Goal: Transaction & Acquisition: Book appointment/travel/reservation

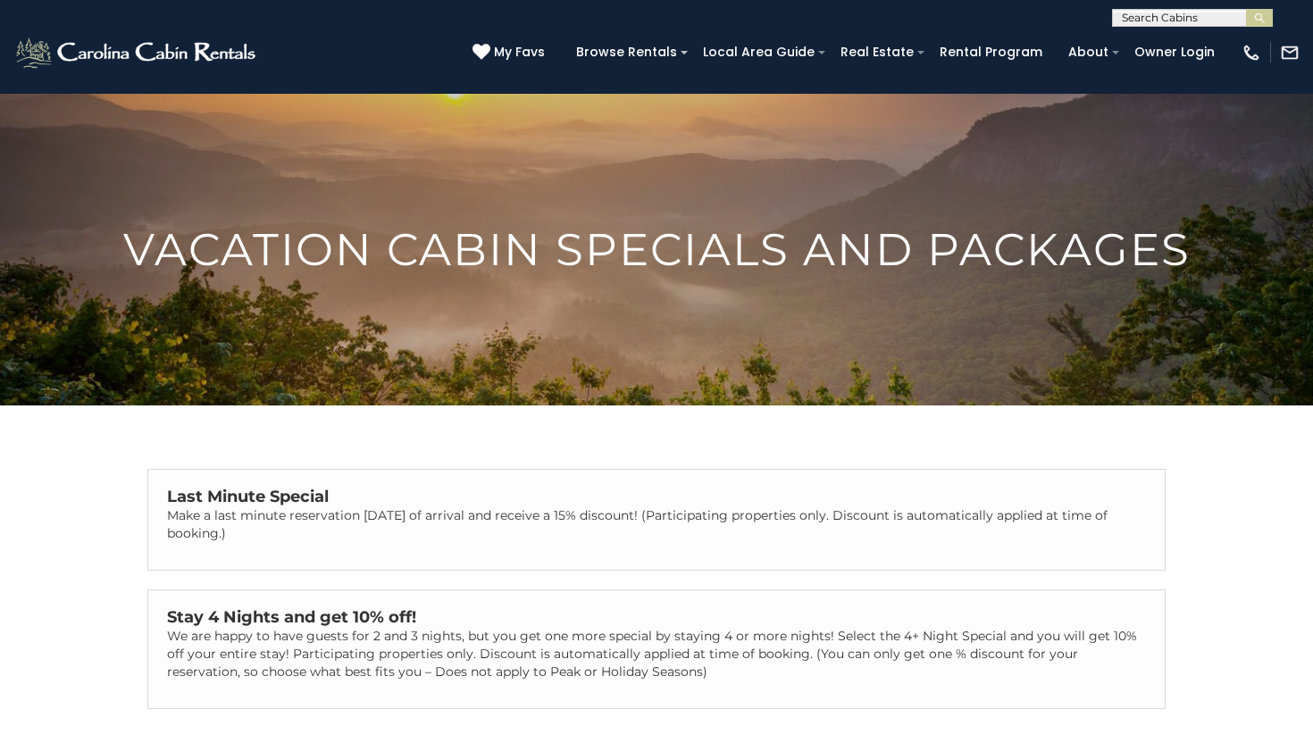
click at [317, 524] on p "Make a last minute reservation within 14 days of arrival and receive a 15% disc…" at bounding box center [656, 524] width 979 height 36
click at [296, 502] on strong "Last Minute Special" at bounding box center [248, 497] width 162 height 20
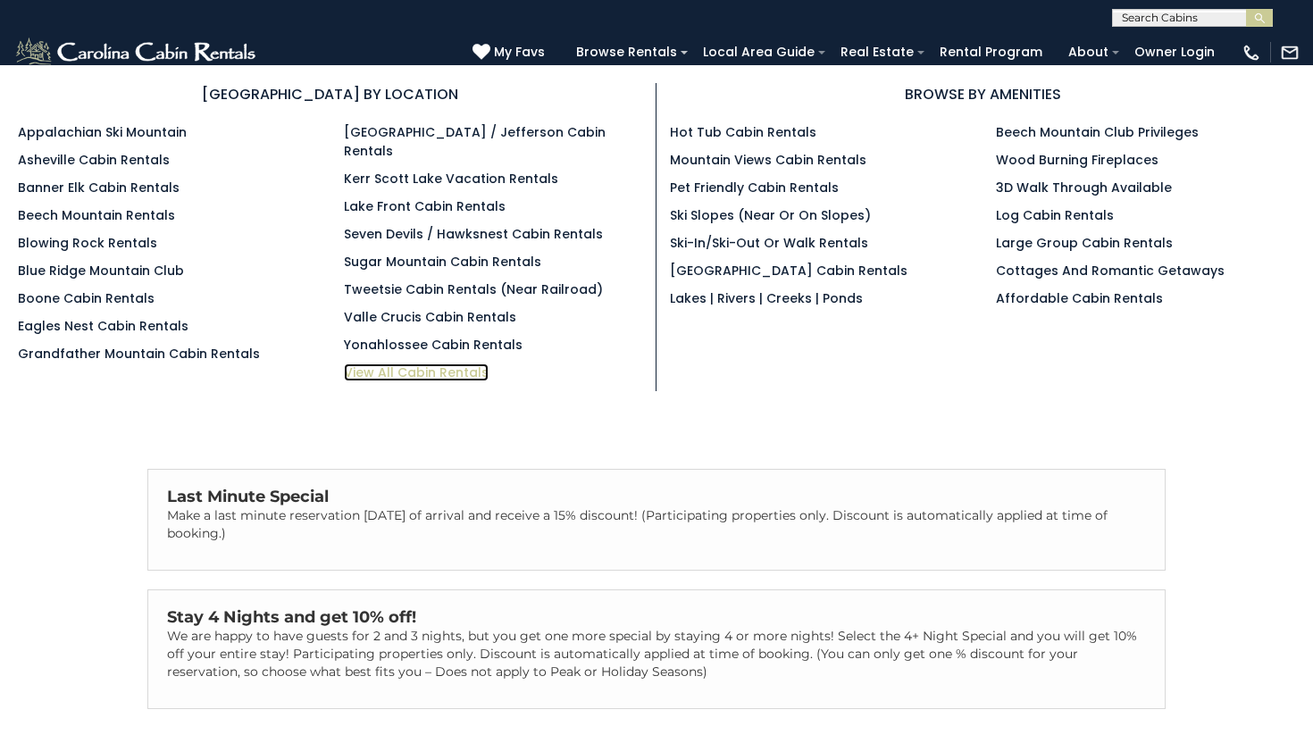
click at [465, 363] on link "View All Cabin Rentals" at bounding box center [416, 372] width 145 height 18
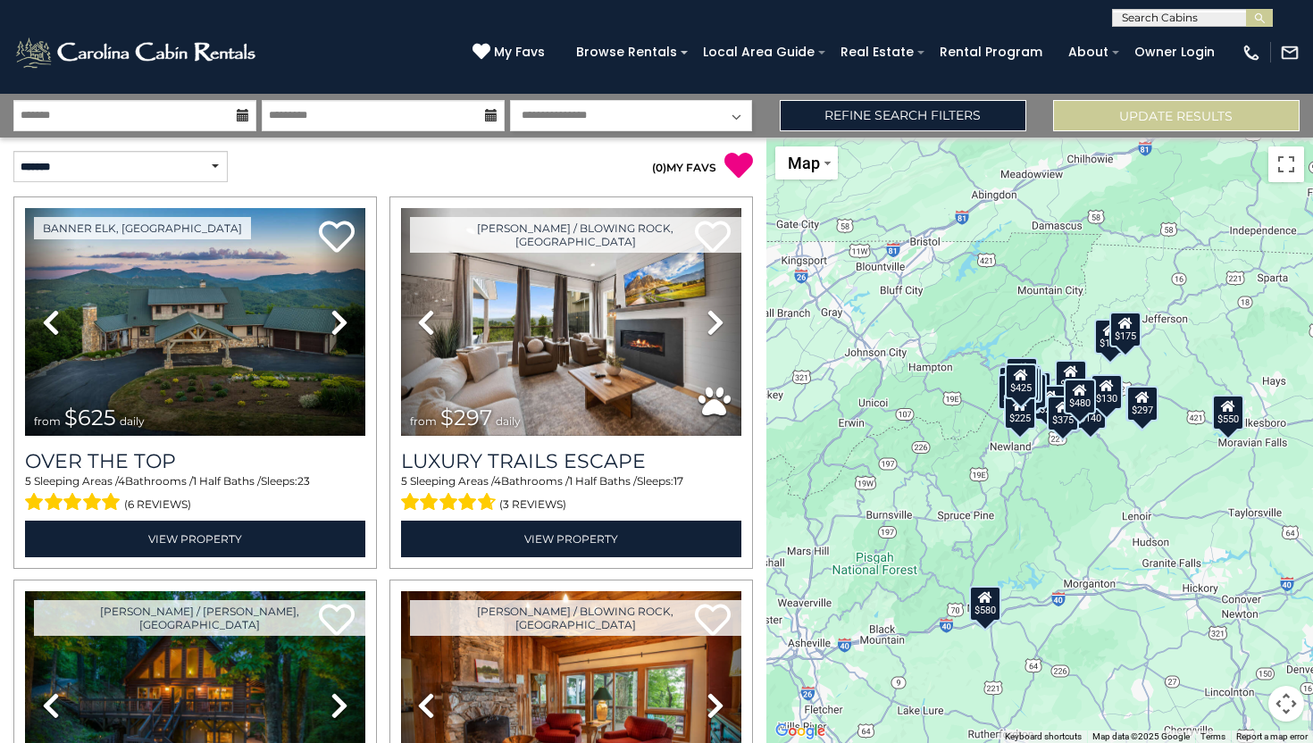
click at [242, 114] on icon at bounding box center [243, 115] width 13 height 13
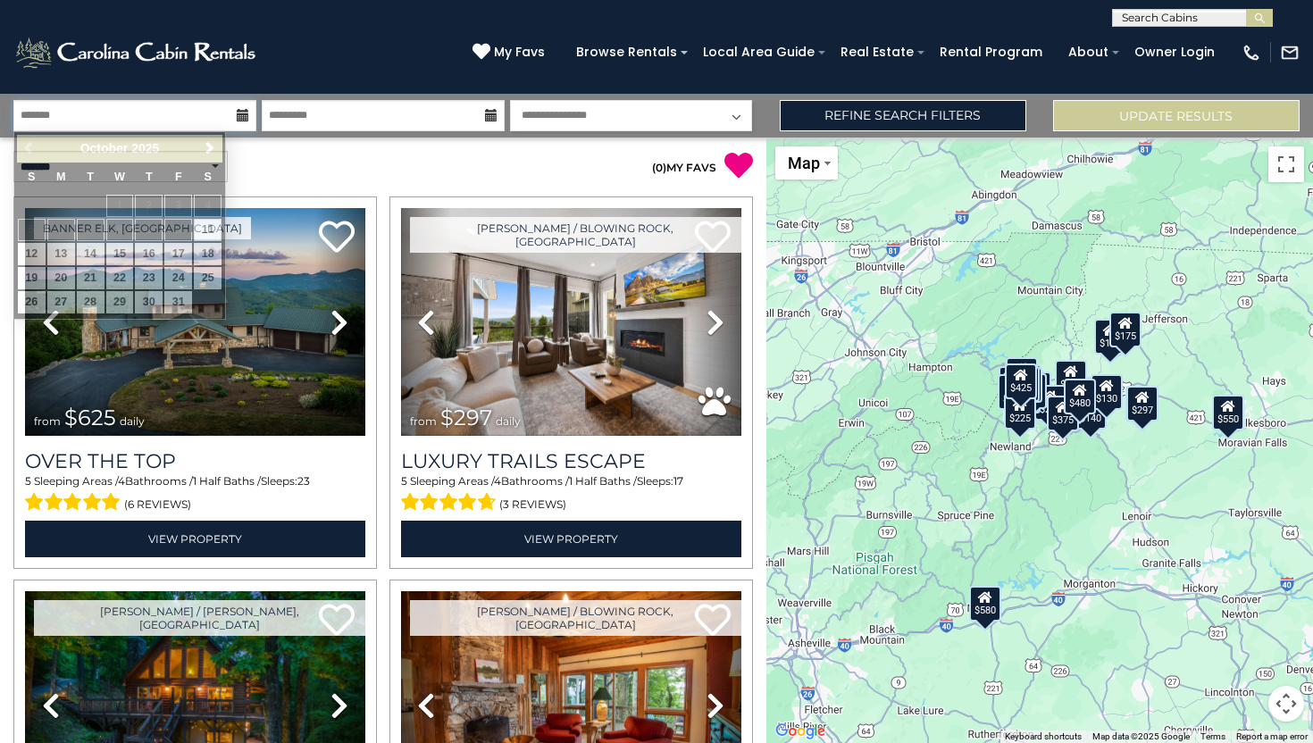
click at [207, 119] on input "text" at bounding box center [134, 115] width 243 height 31
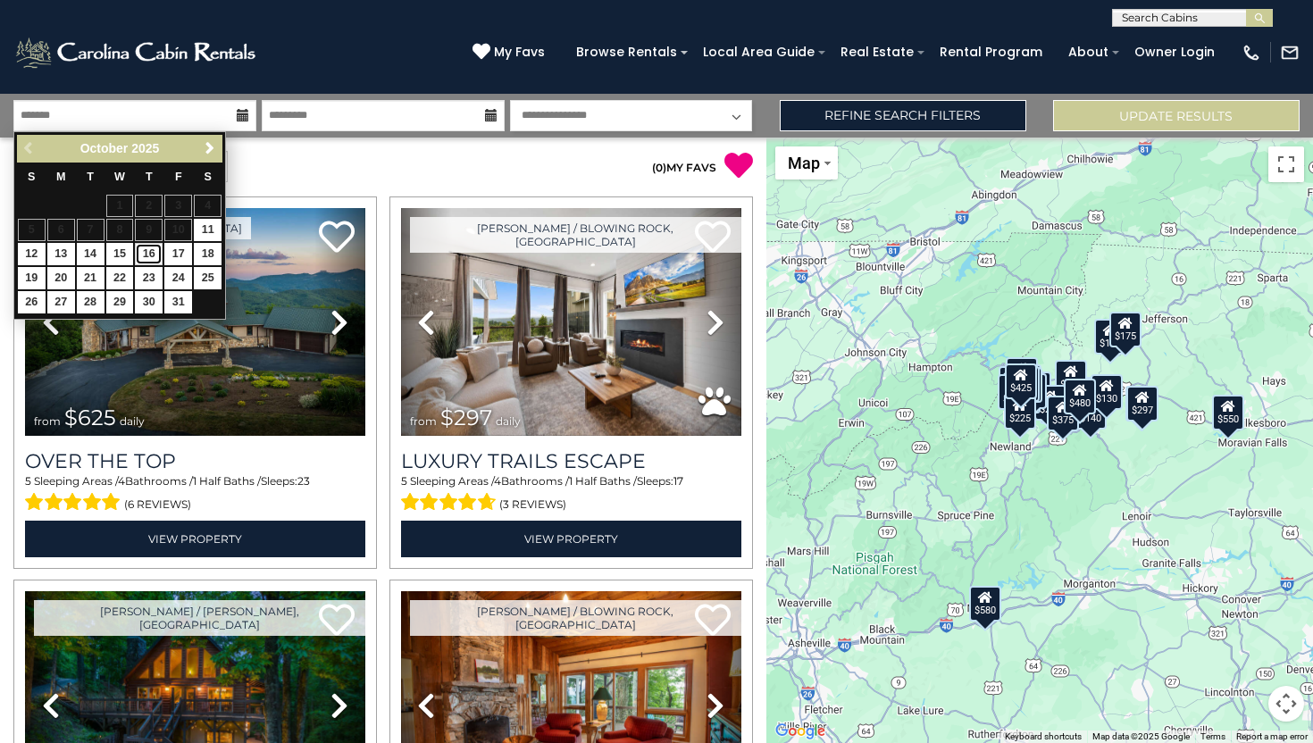
click at [148, 258] on link "16" at bounding box center [149, 254] width 28 height 22
type input "********"
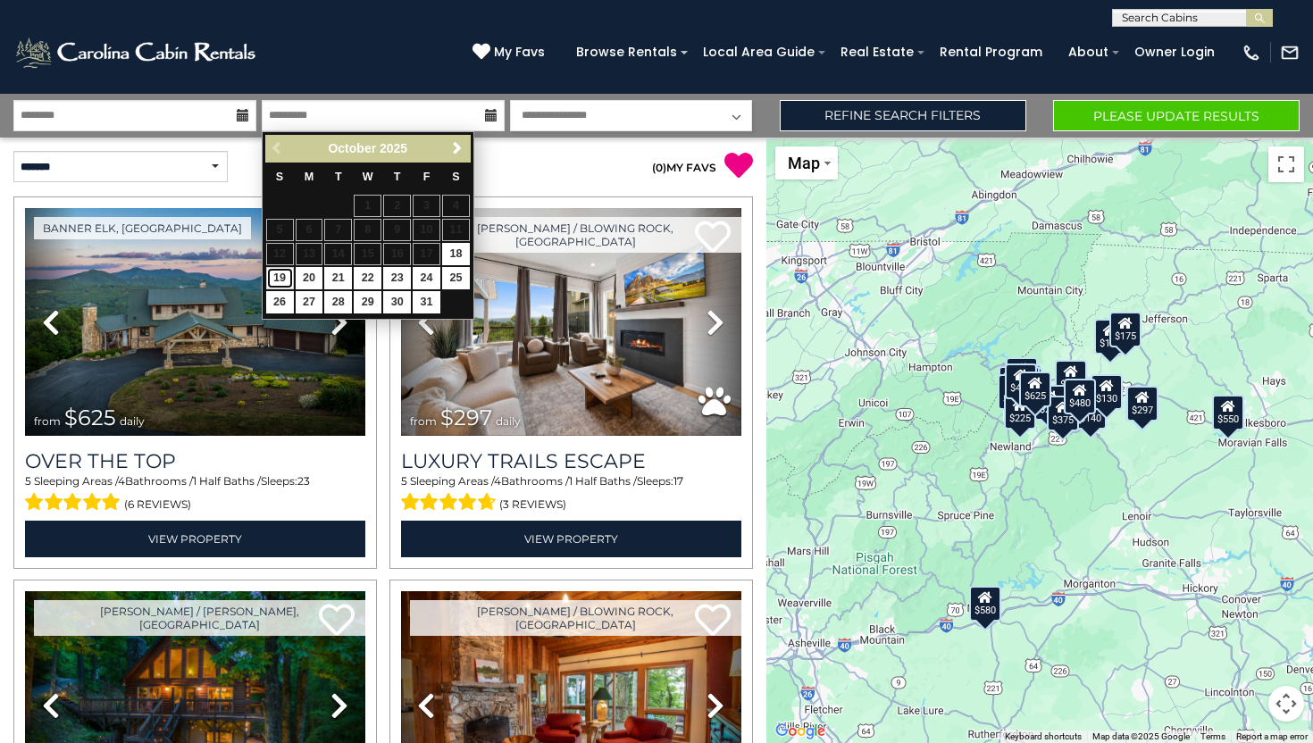
click at [280, 280] on link "19" at bounding box center [280, 278] width 28 height 22
type input "********"
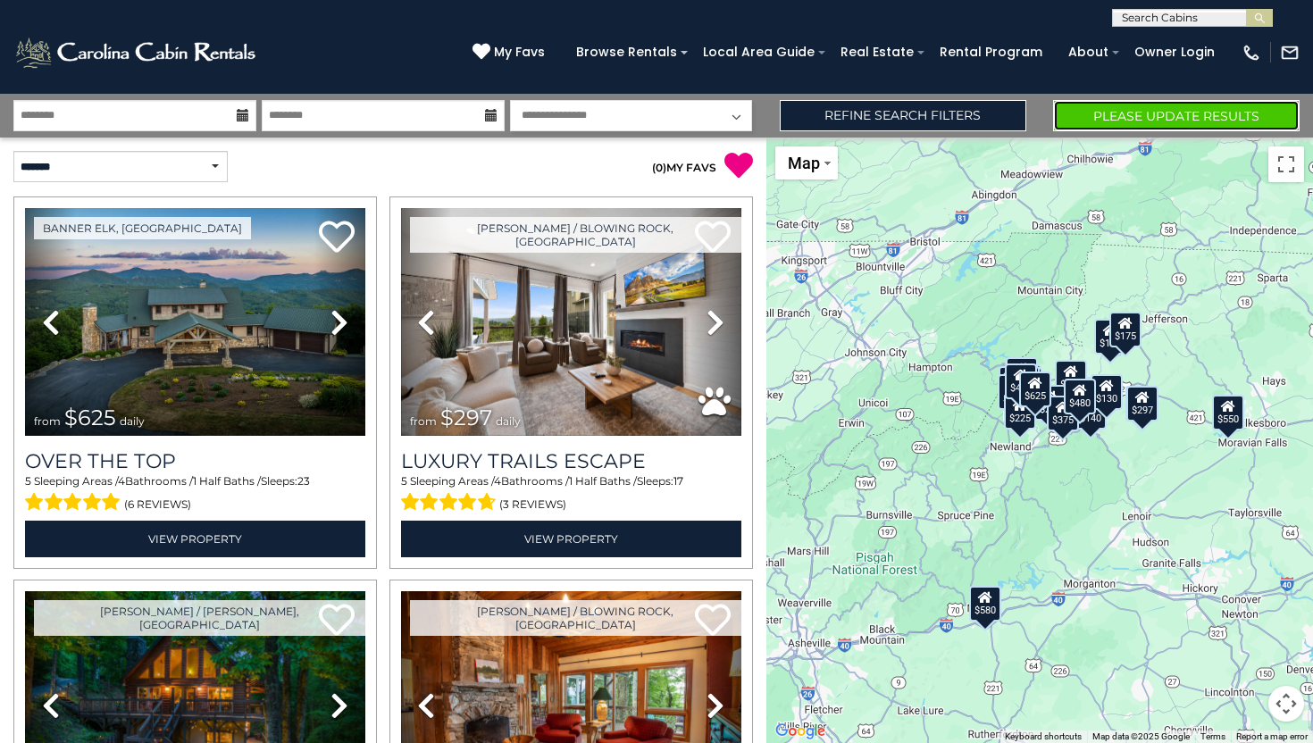
click at [1149, 122] on button "Please Update Results" at bounding box center [1176, 115] width 246 height 31
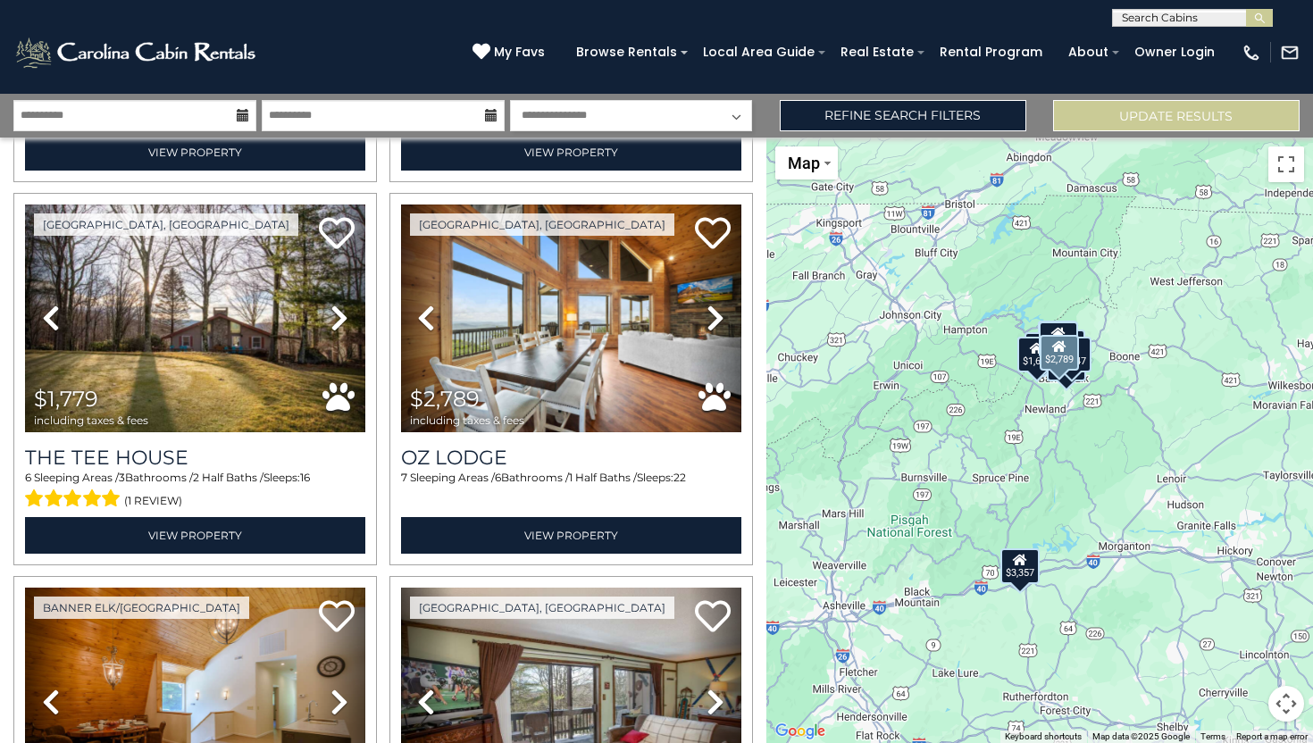
scroll to position [768, 0]
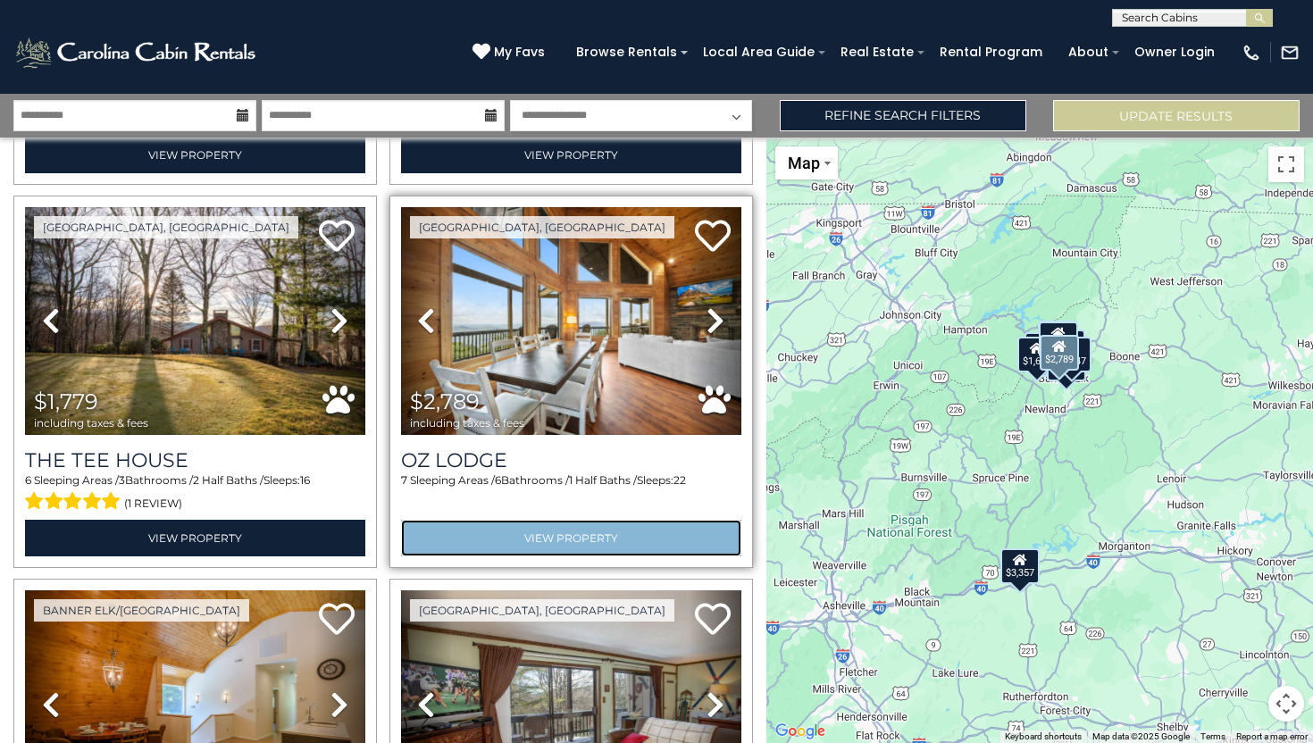
click at [612, 541] on link "View Property" at bounding box center [571, 538] width 340 height 37
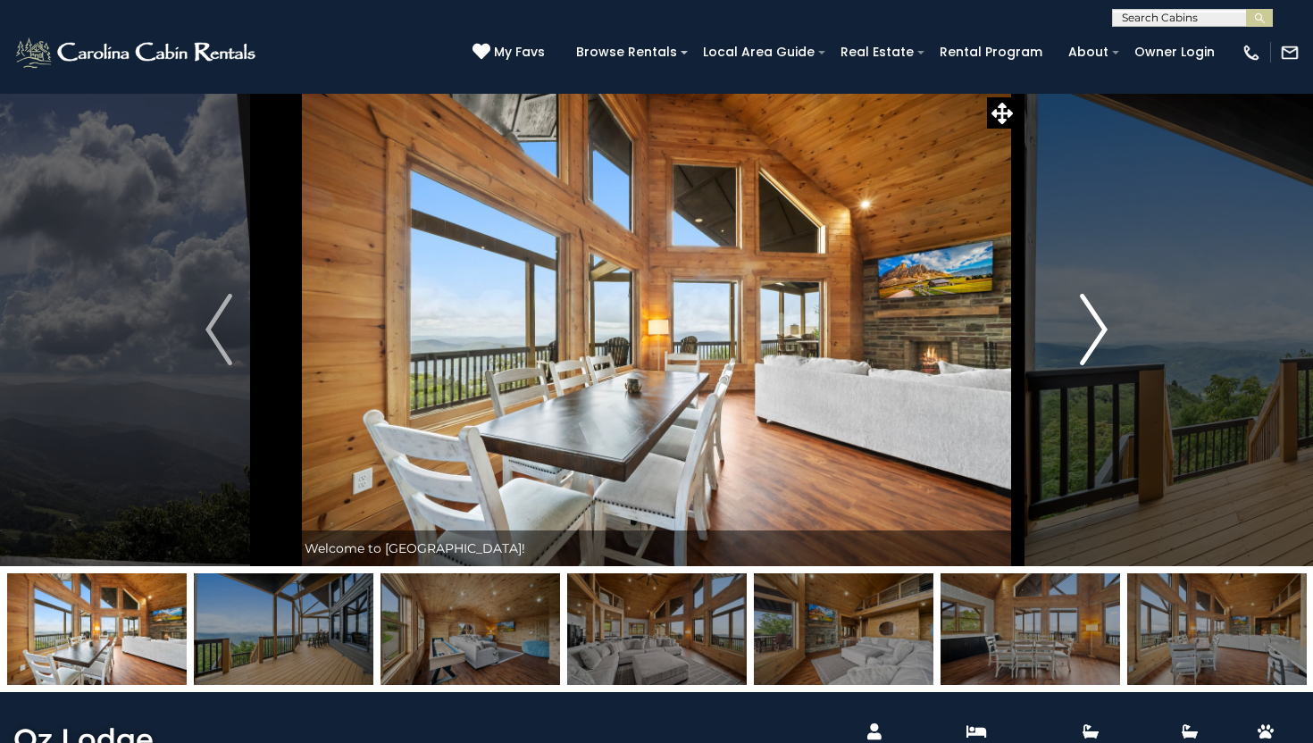
click at [1096, 331] on img "Next" at bounding box center [1094, 329] width 27 height 71
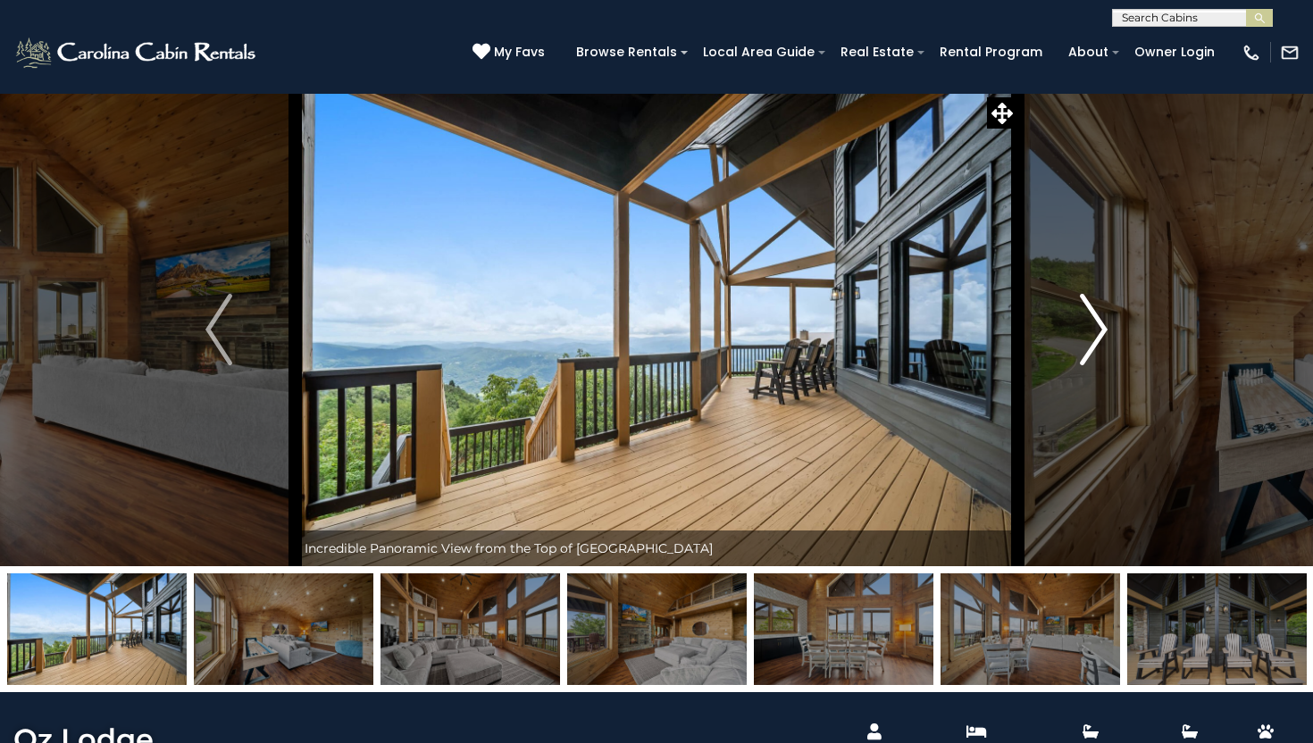
click at [1096, 331] on img "Next" at bounding box center [1094, 329] width 27 height 71
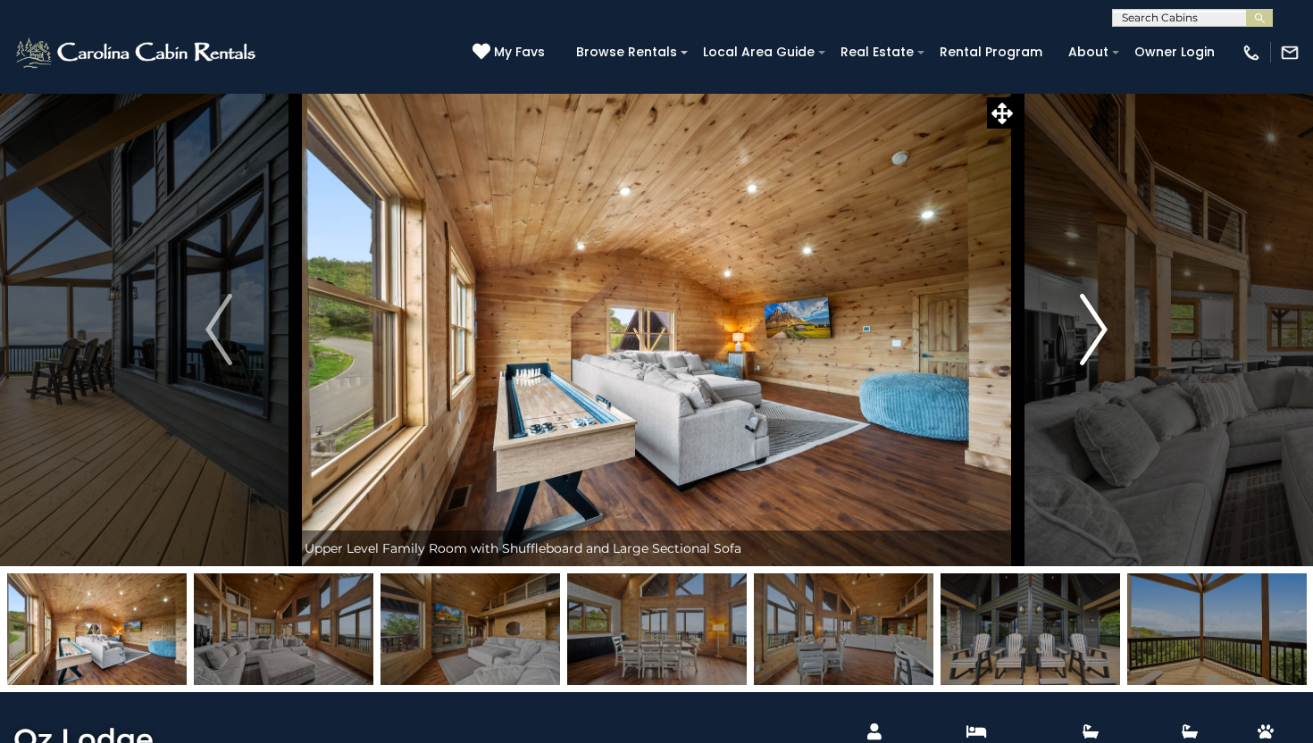
click at [1096, 331] on img "Next" at bounding box center [1094, 329] width 27 height 71
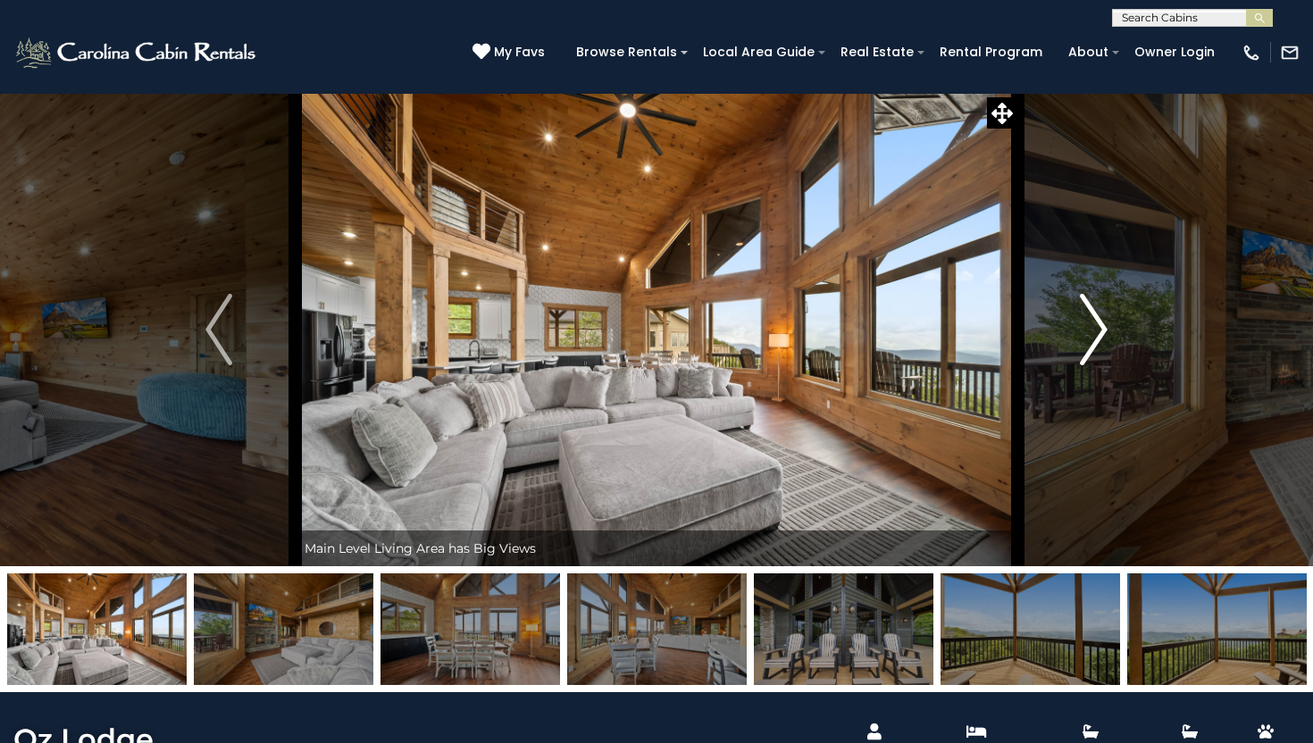
click at [1096, 331] on img "Next" at bounding box center [1094, 329] width 27 height 71
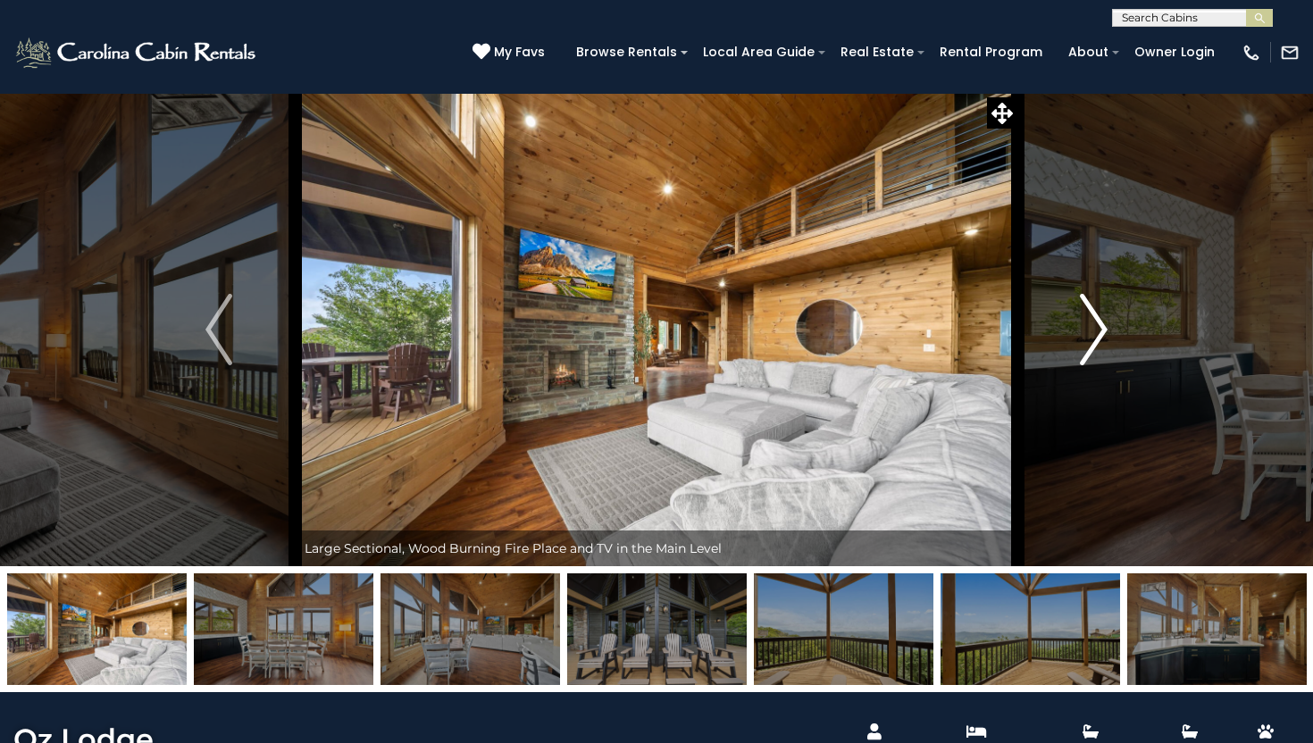
click at [1096, 331] on img "Next" at bounding box center [1094, 329] width 27 height 71
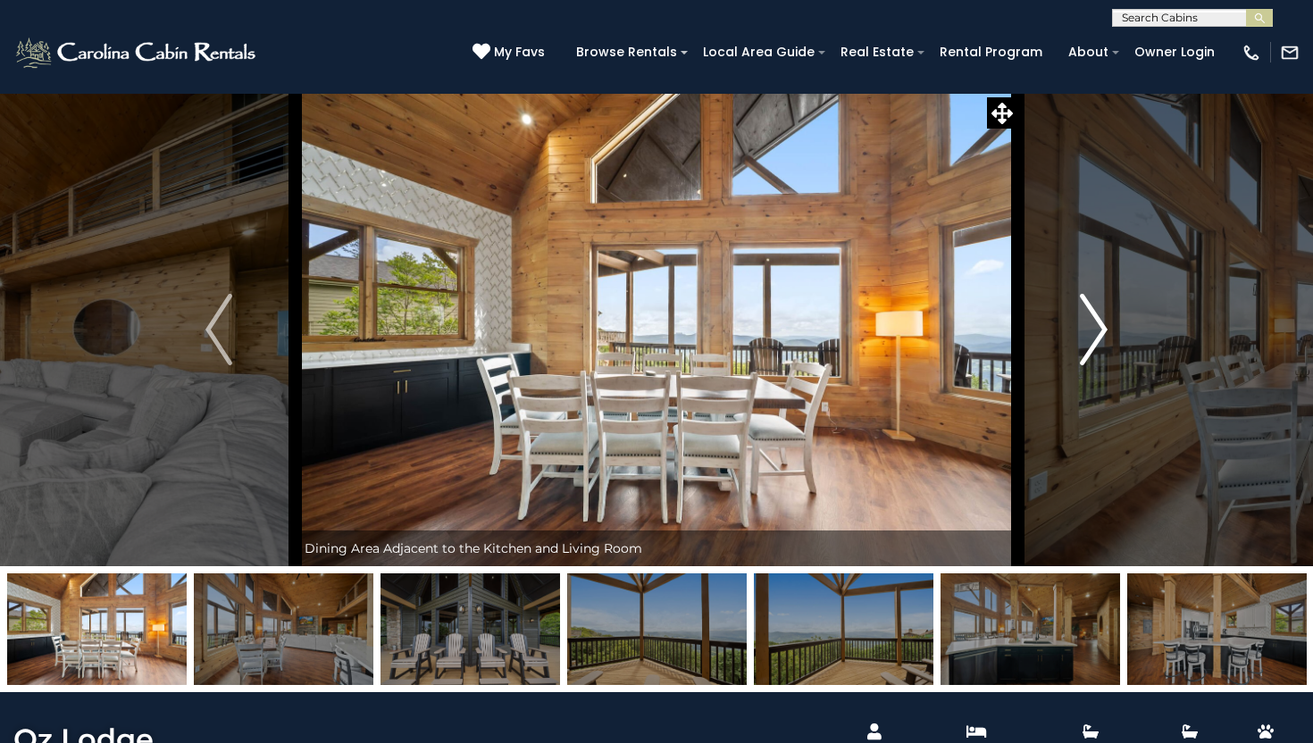
click at [1096, 331] on img "Next" at bounding box center [1094, 329] width 27 height 71
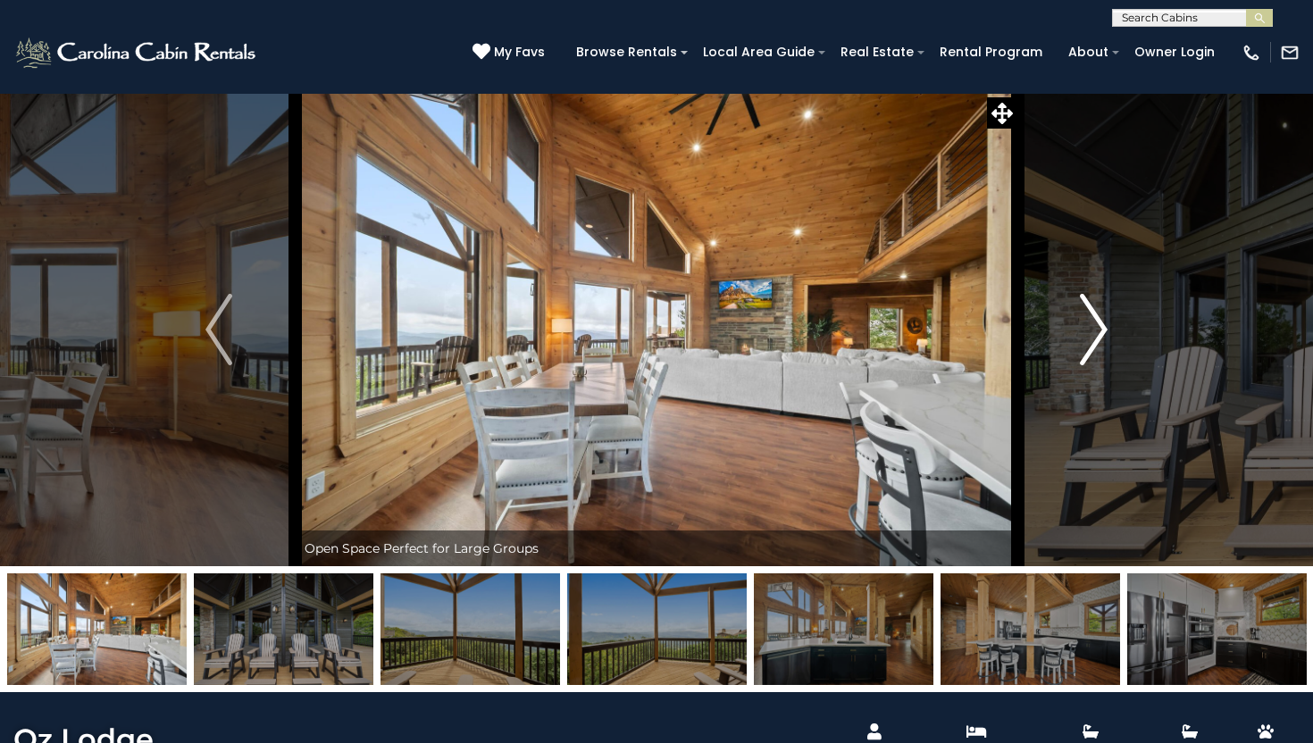
click at [1096, 331] on img "Next" at bounding box center [1094, 329] width 27 height 71
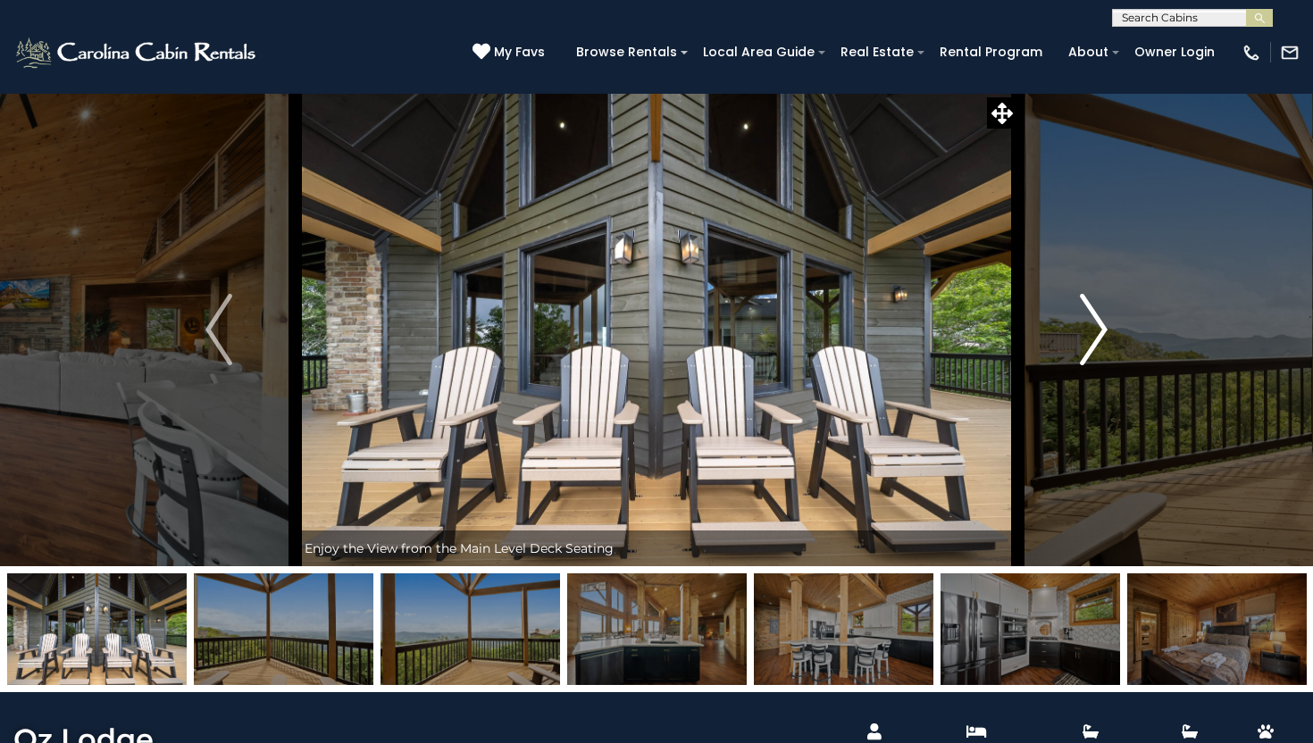
click at [1096, 331] on img "Next" at bounding box center [1094, 329] width 27 height 71
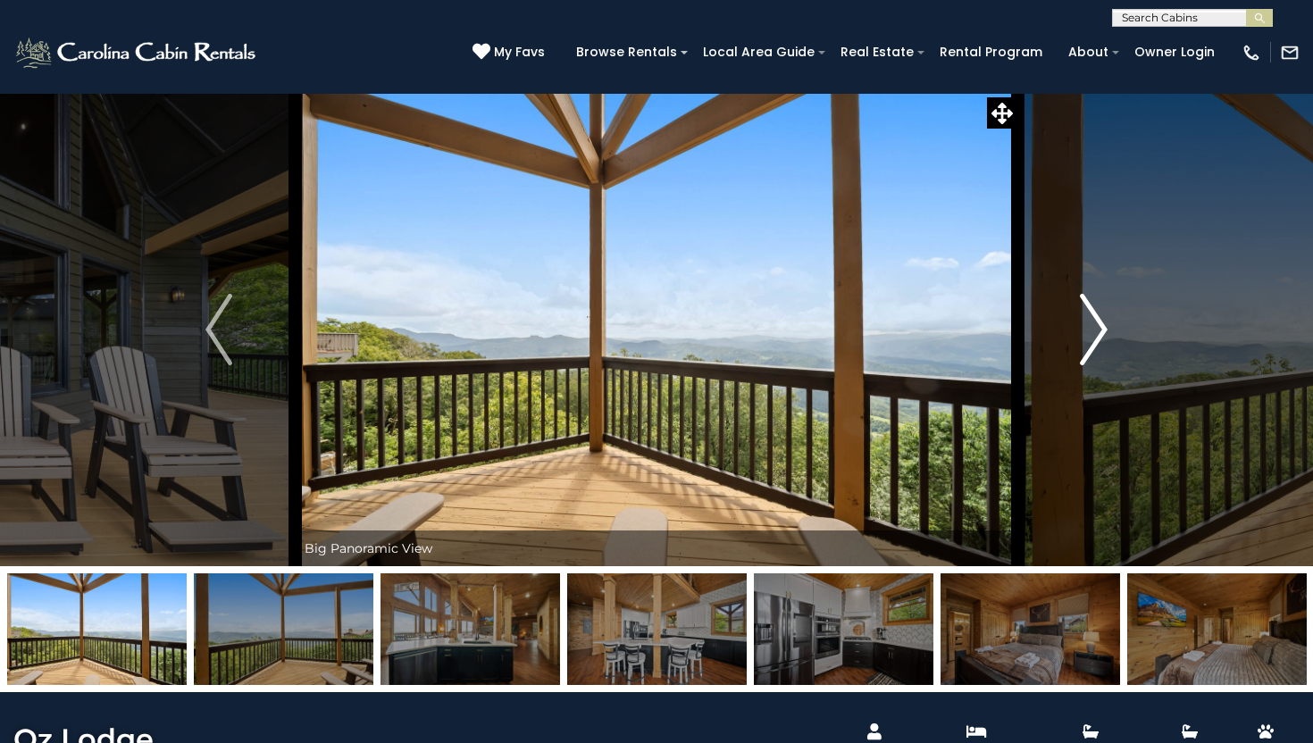
click at [1096, 331] on img "Next" at bounding box center [1094, 329] width 27 height 71
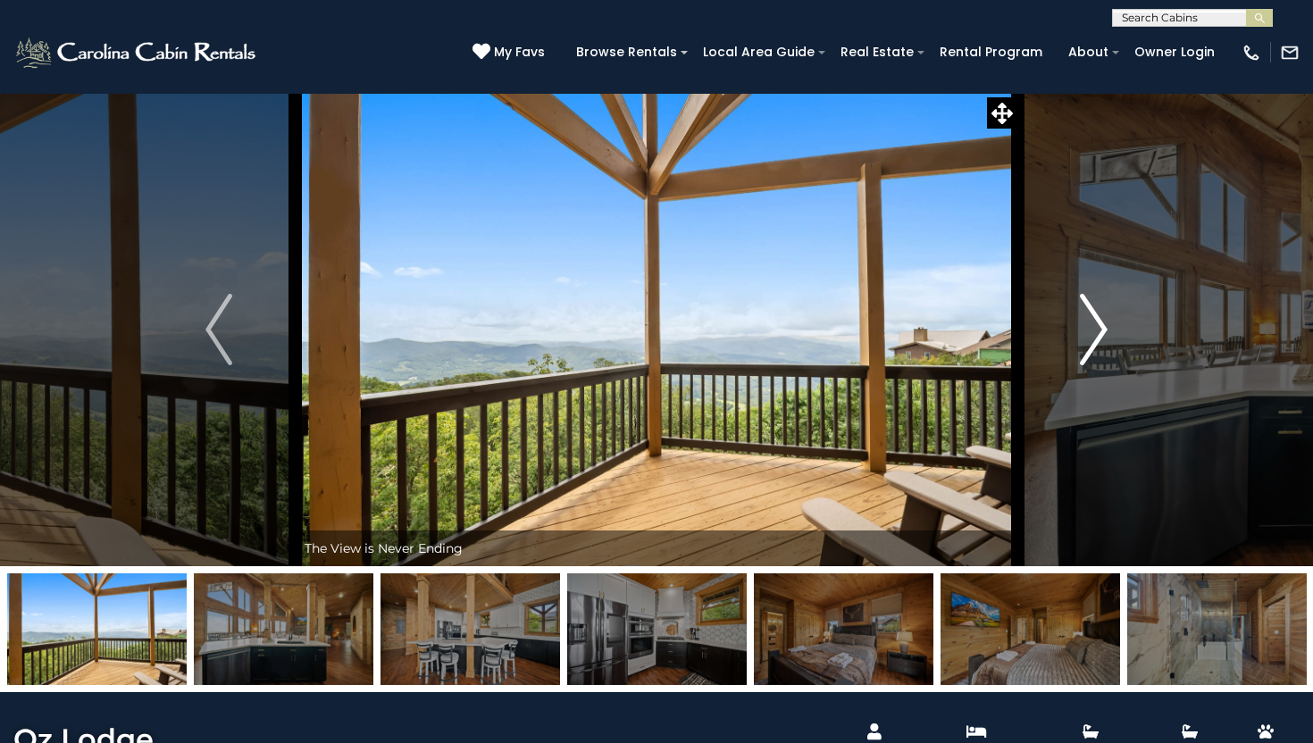
click at [1096, 331] on img "Next" at bounding box center [1094, 329] width 27 height 71
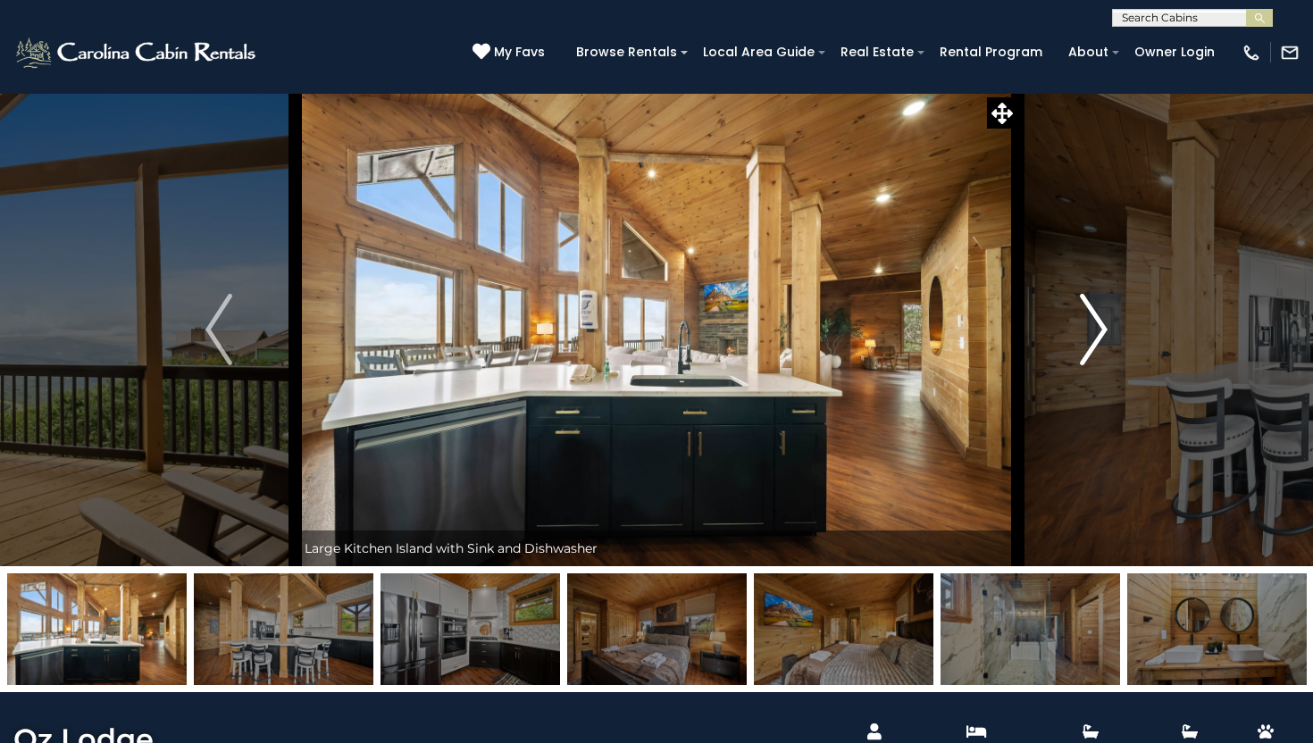
click at [1096, 331] on img "Next" at bounding box center [1094, 329] width 27 height 71
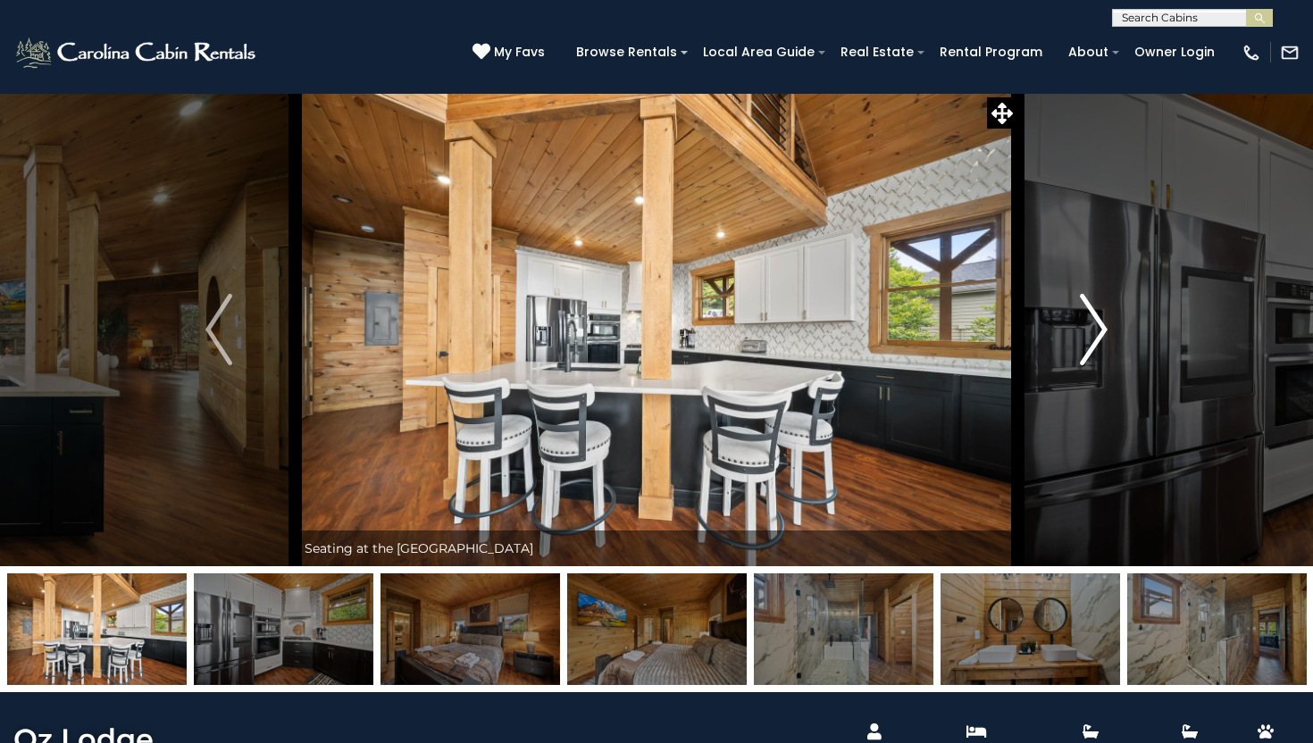
click at [1096, 331] on img "Next" at bounding box center [1094, 329] width 27 height 71
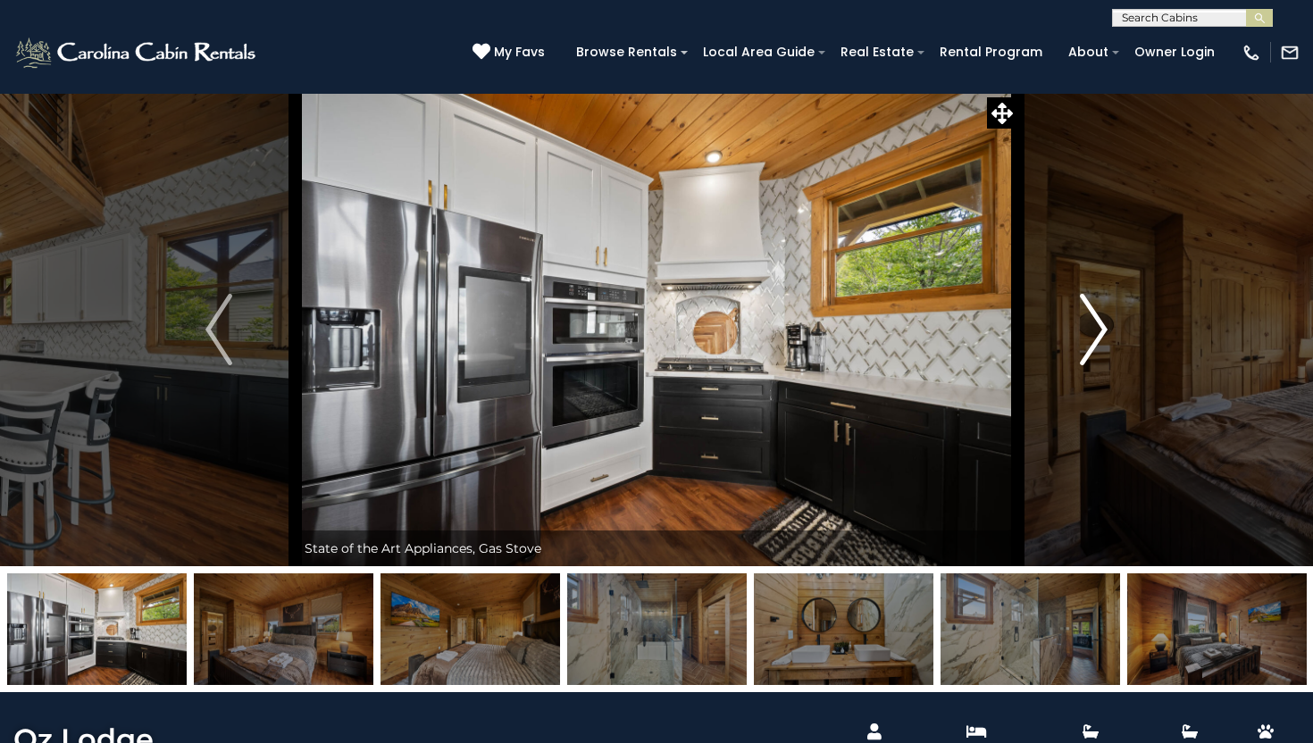
click at [1096, 331] on img "Next" at bounding box center [1094, 329] width 27 height 71
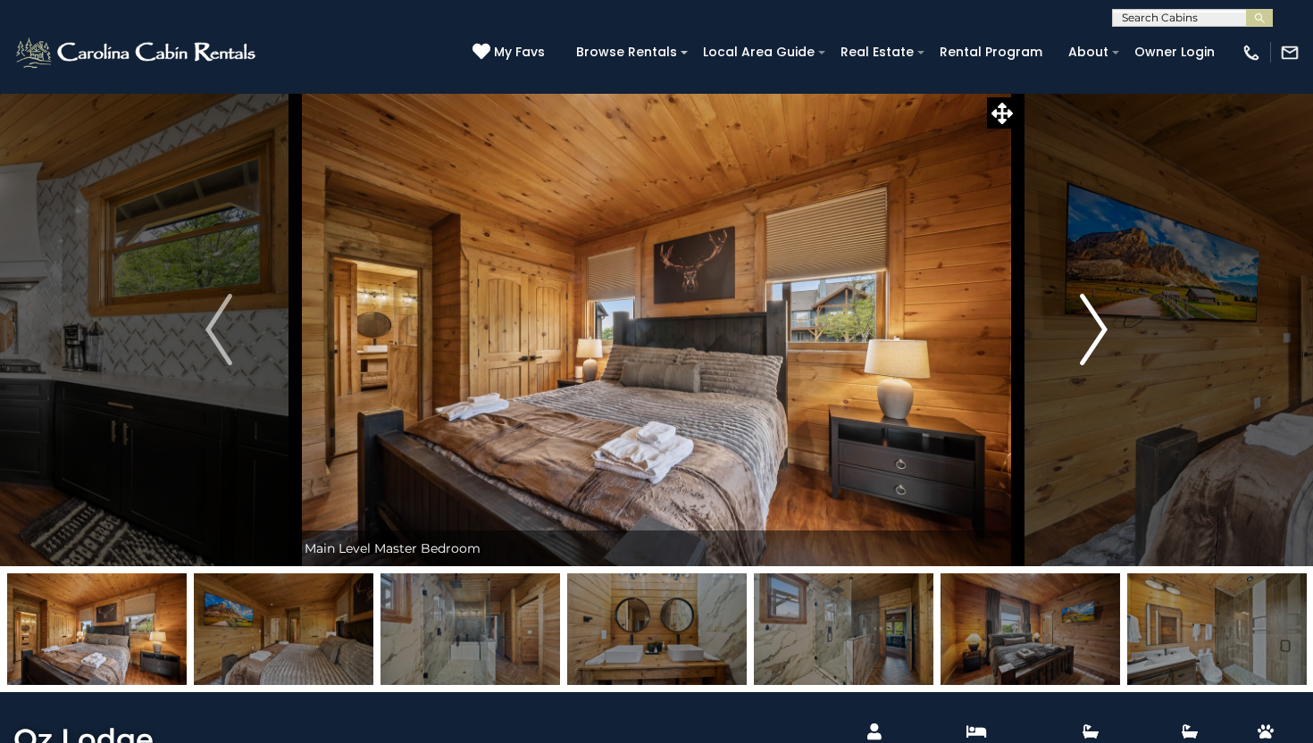
click at [1096, 332] on img "Next" at bounding box center [1094, 329] width 27 height 71
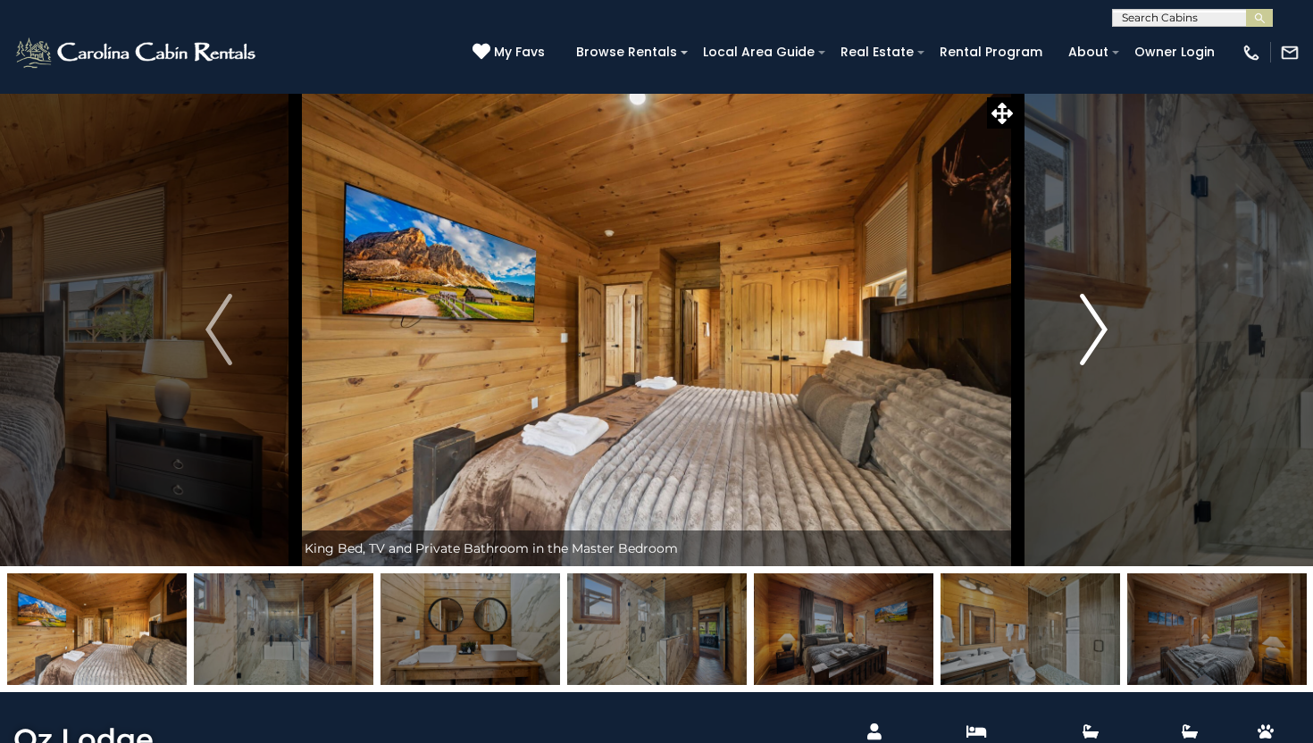
click at [1096, 332] on img "Next" at bounding box center [1094, 329] width 27 height 71
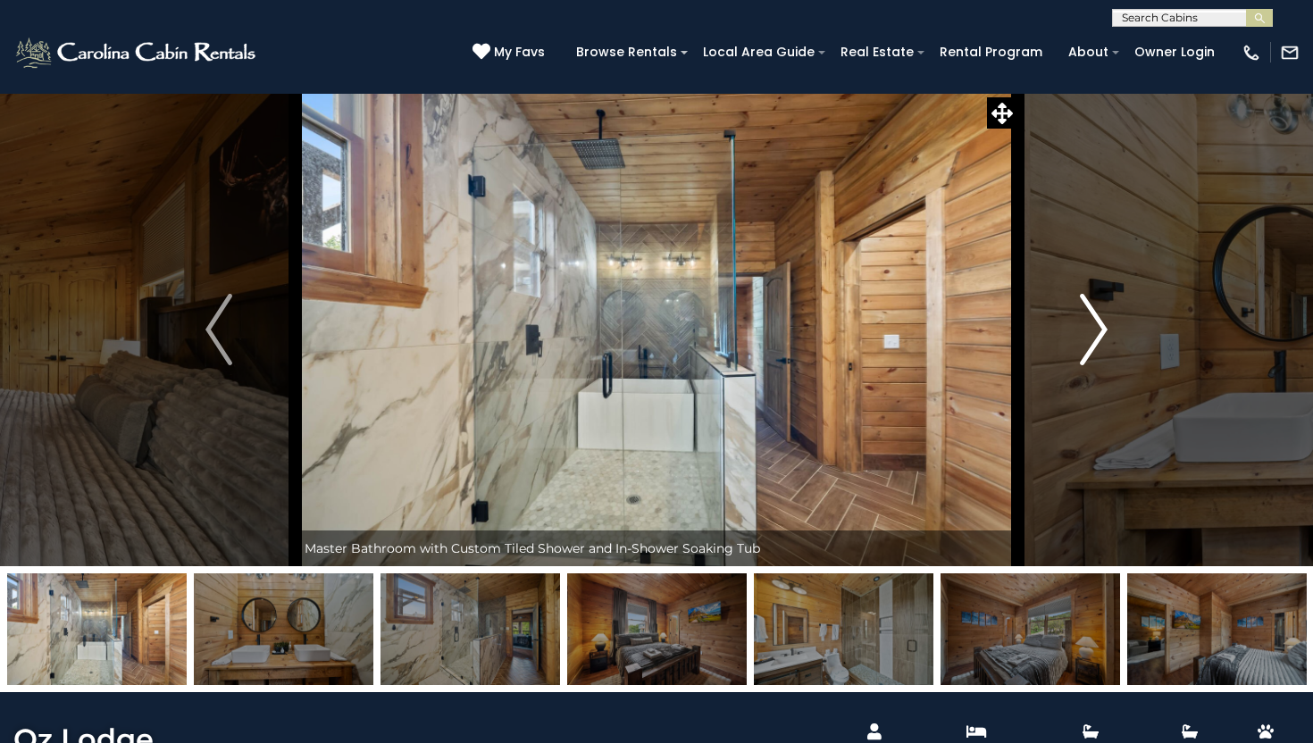
click at [1096, 332] on img "Next" at bounding box center [1094, 329] width 27 height 71
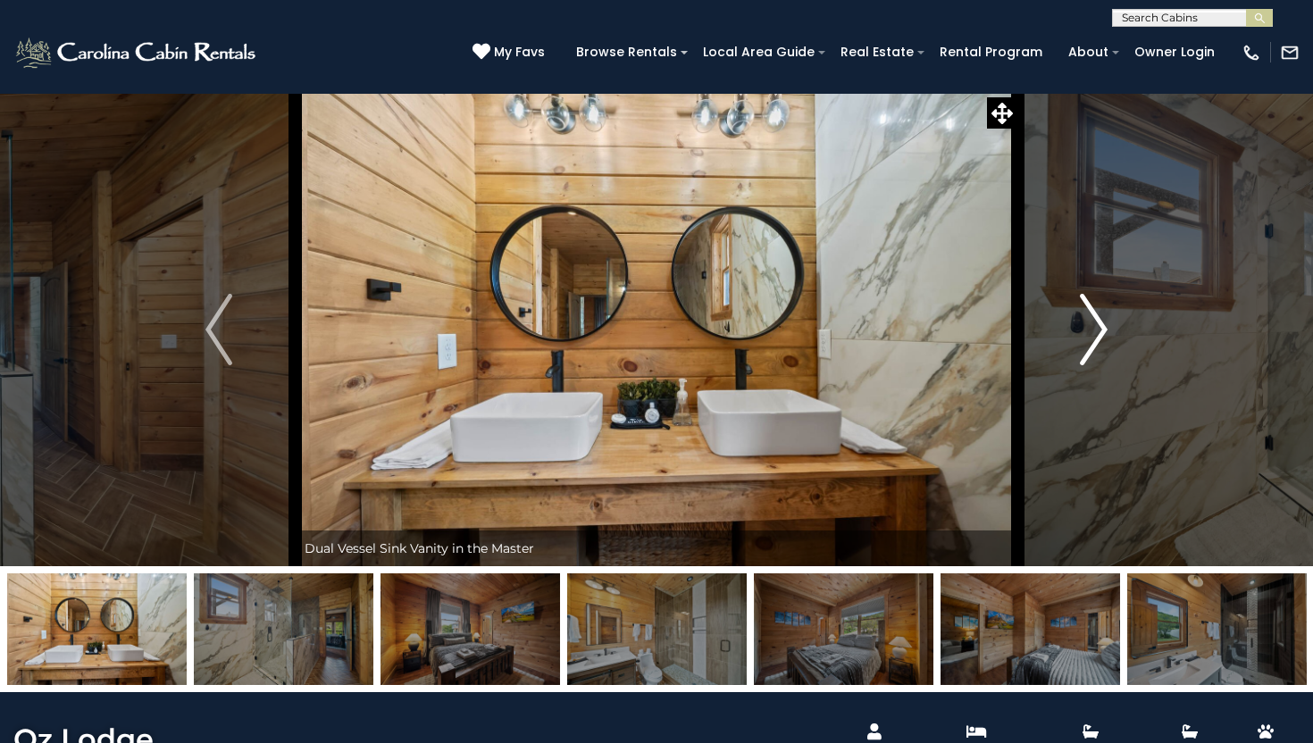
click at [1096, 332] on img "Next" at bounding box center [1094, 329] width 27 height 71
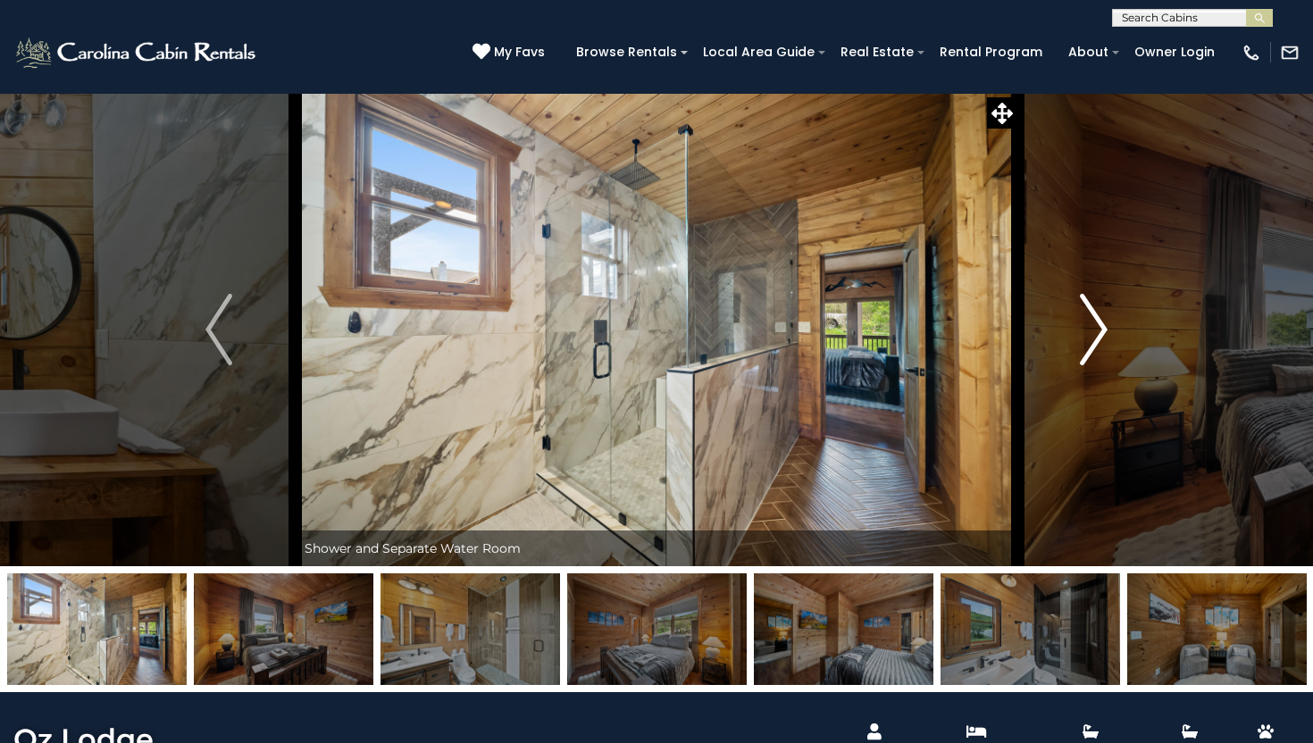
click at [1096, 332] on img "Next" at bounding box center [1094, 329] width 27 height 71
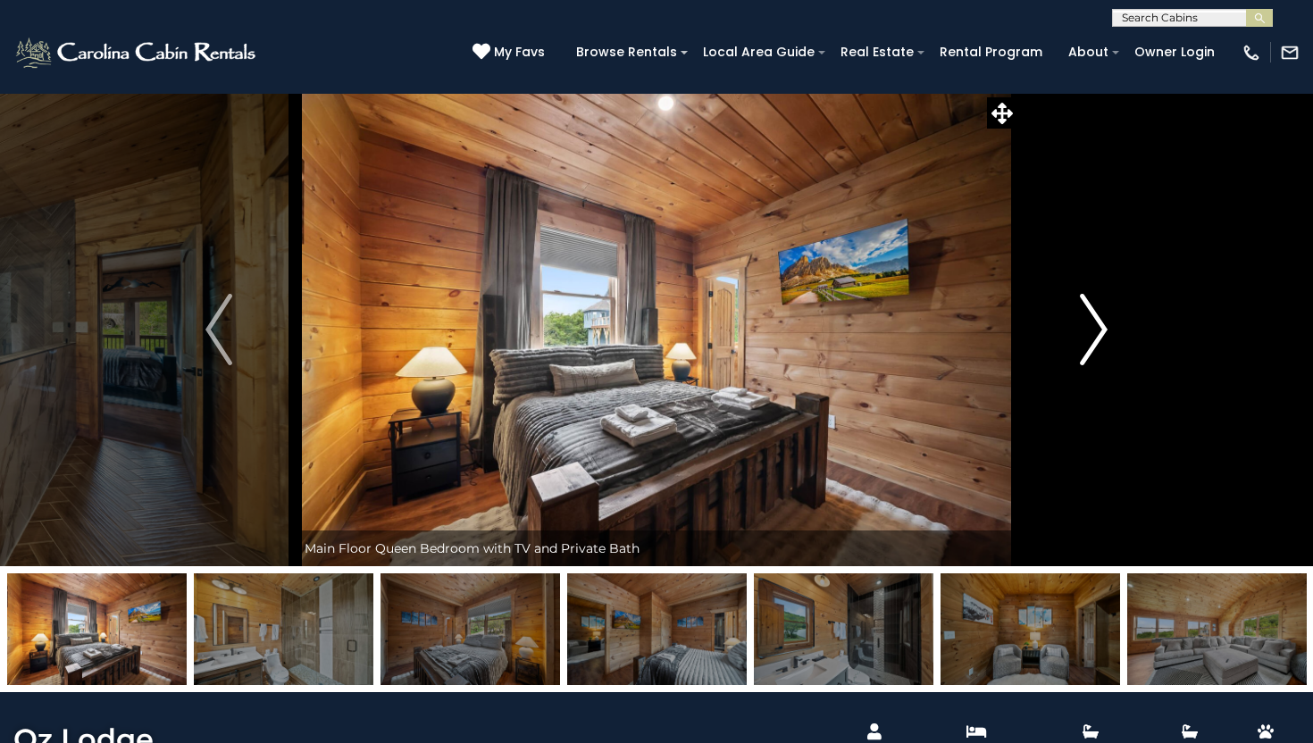
click at [1096, 332] on img "Next" at bounding box center [1094, 329] width 27 height 71
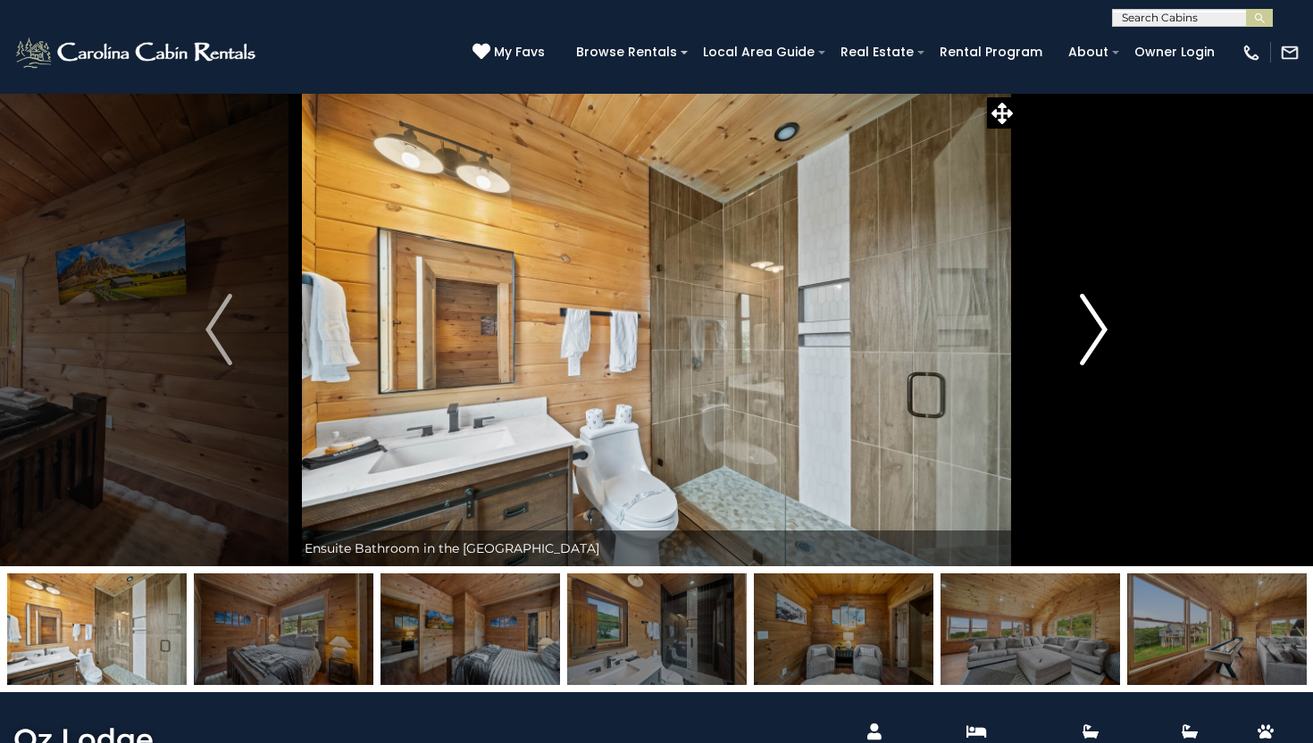
click at [1096, 332] on img "Next" at bounding box center [1094, 329] width 27 height 71
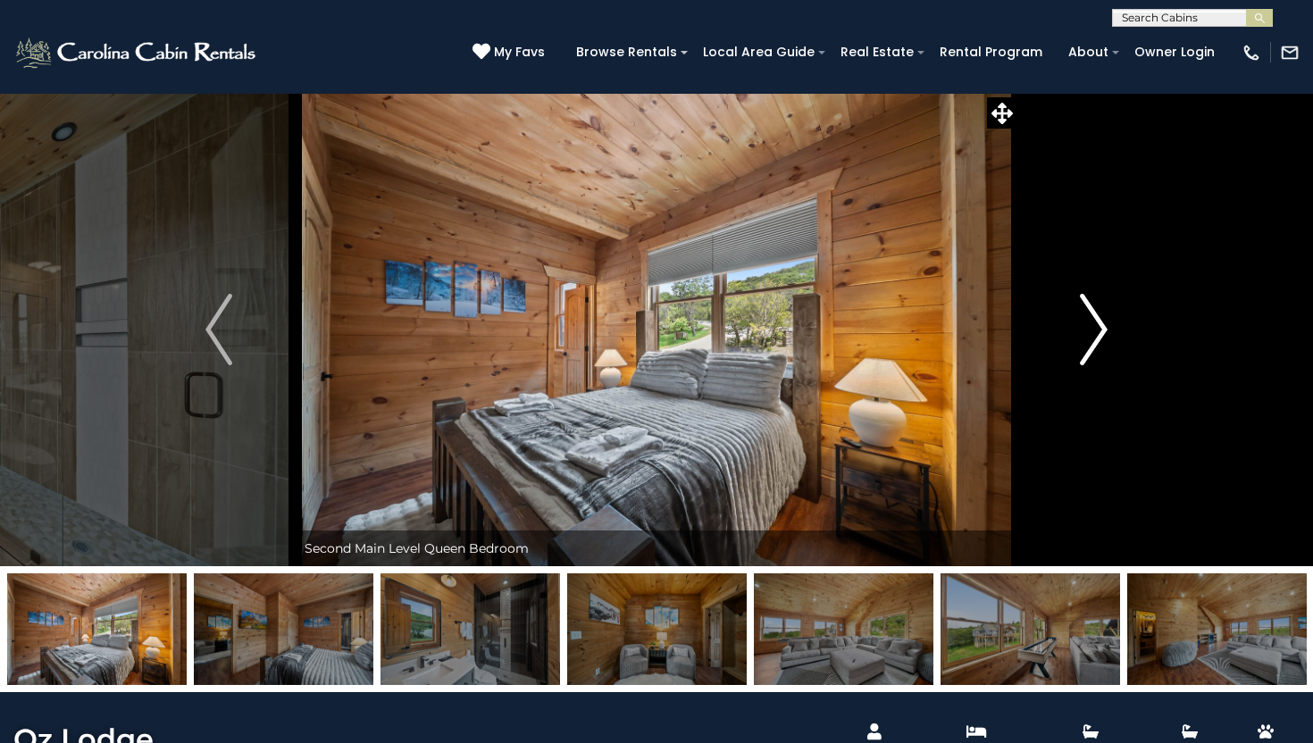
click at [1096, 332] on img "Next" at bounding box center [1094, 329] width 27 height 71
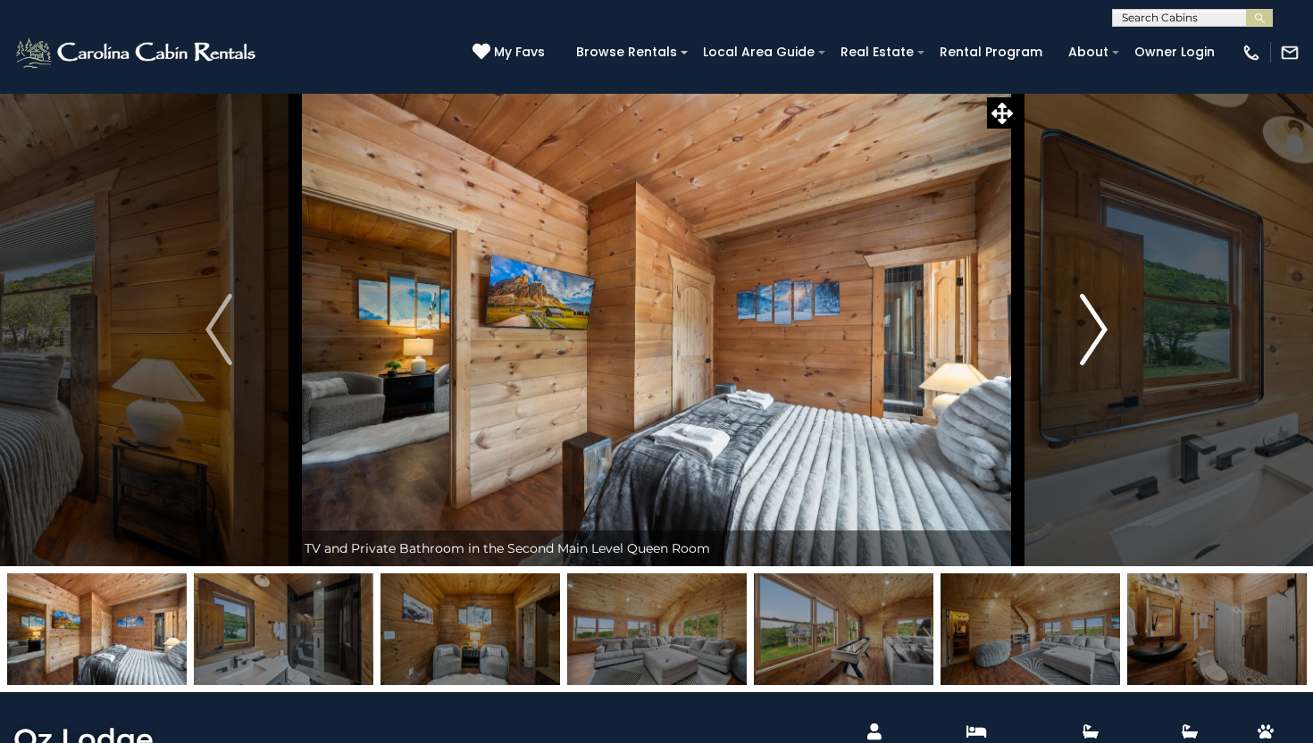
click at [1096, 332] on img "Next" at bounding box center [1094, 329] width 27 height 71
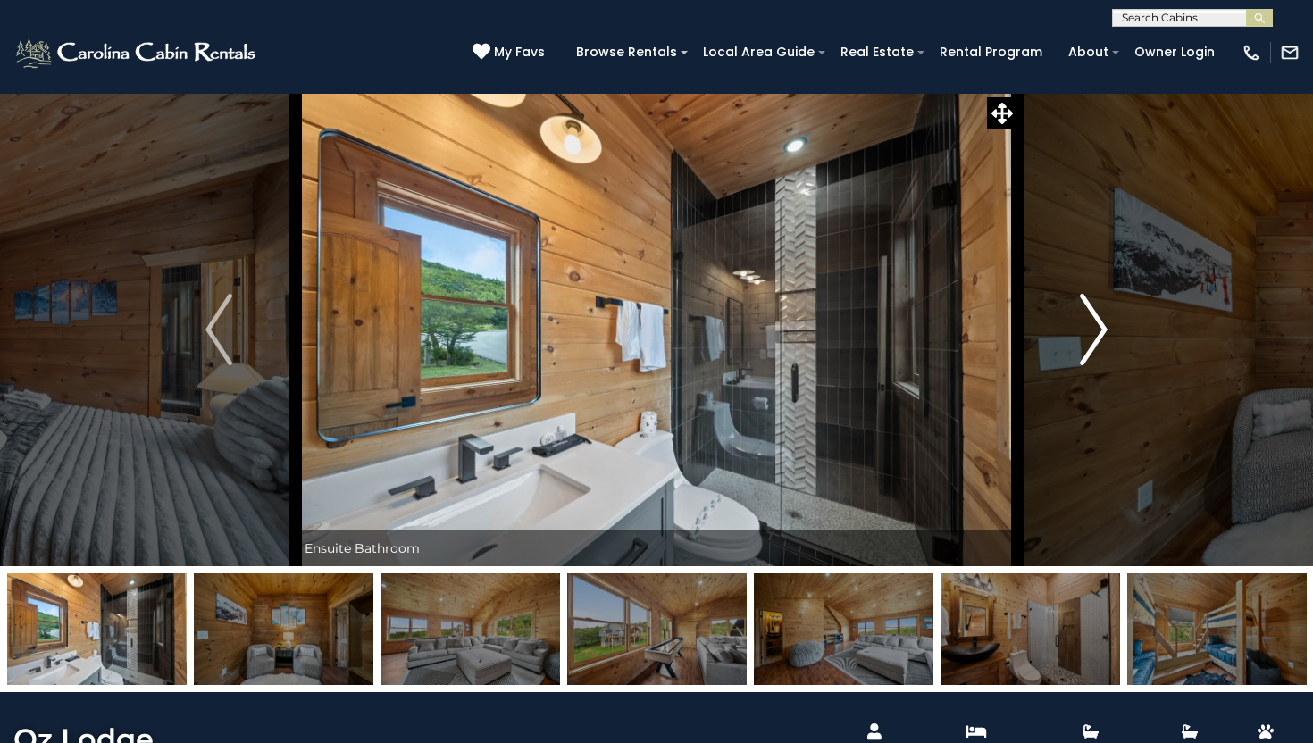
click at [1096, 332] on img "Next" at bounding box center [1094, 329] width 27 height 71
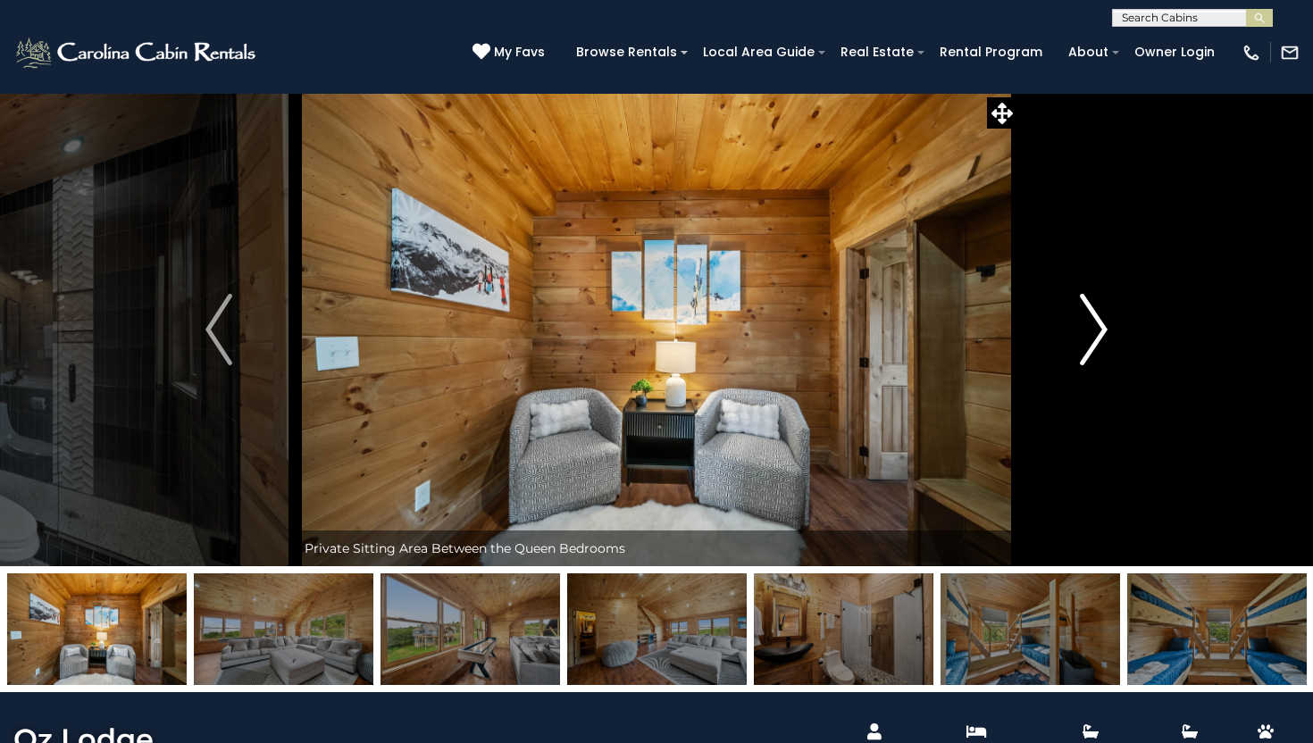
click at [1096, 332] on img "Next" at bounding box center [1094, 329] width 27 height 71
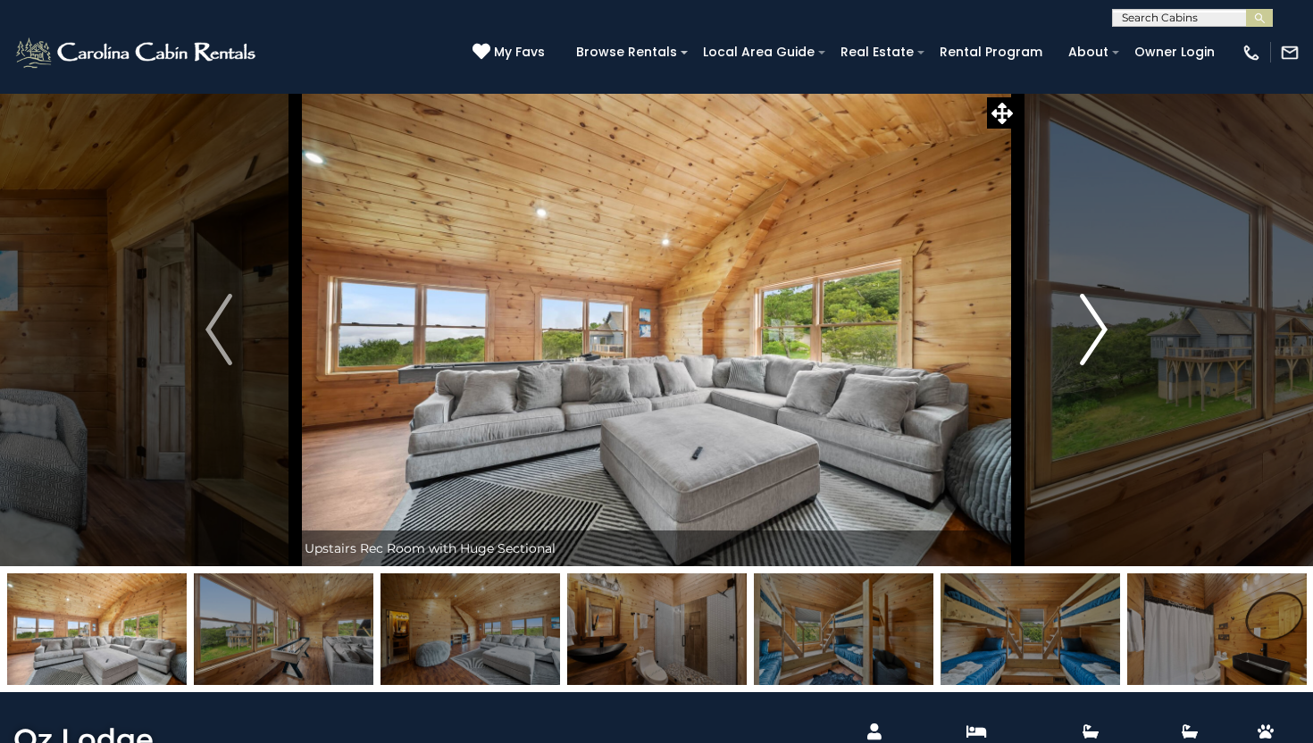
click at [1096, 332] on img "Next" at bounding box center [1094, 329] width 27 height 71
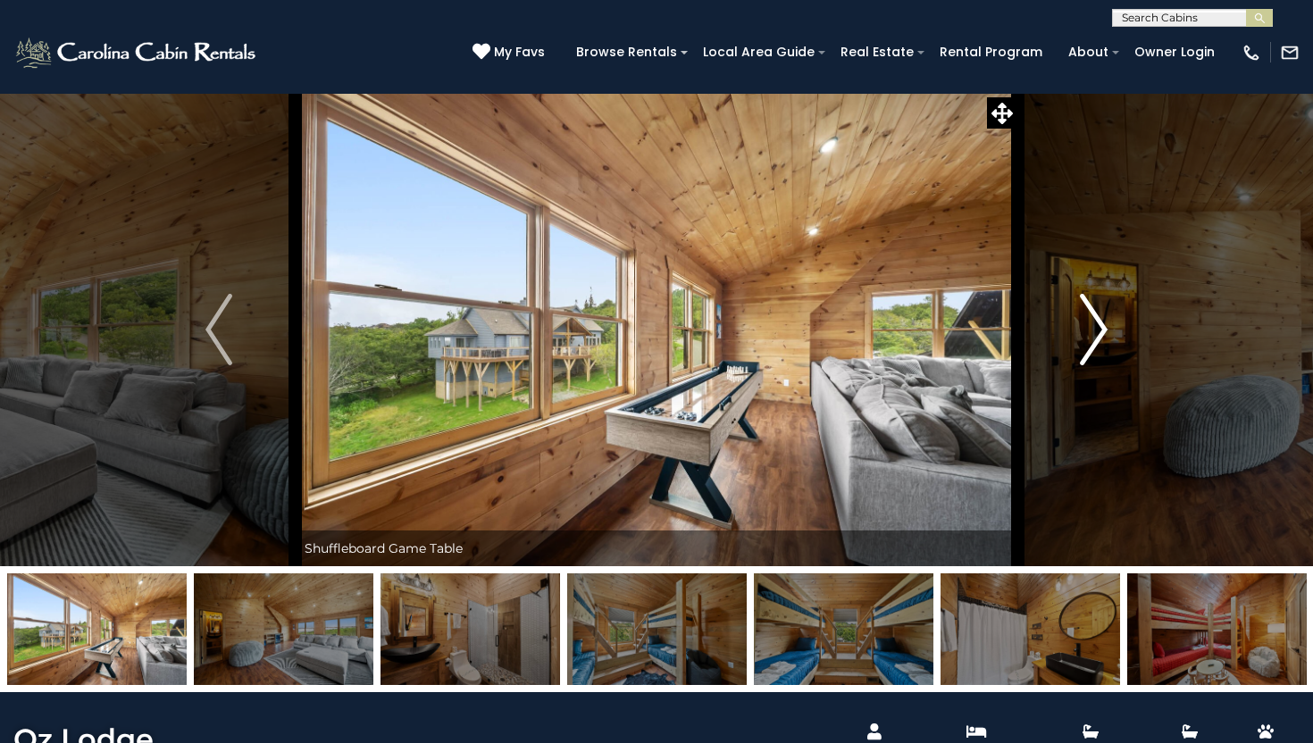
click at [1096, 332] on img "Next" at bounding box center [1094, 329] width 27 height 71
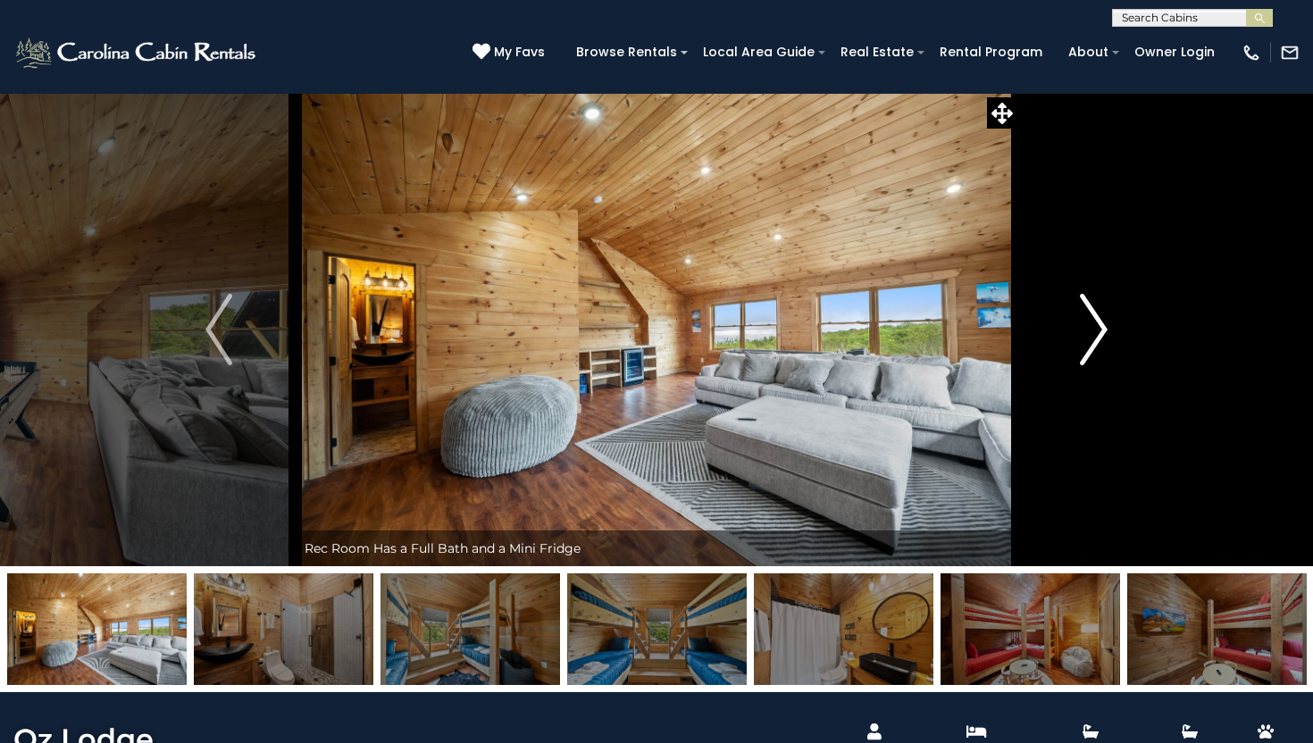
click at [1096, 332] on img "Next" at bounding box center [1094, 329] width 27 height 71
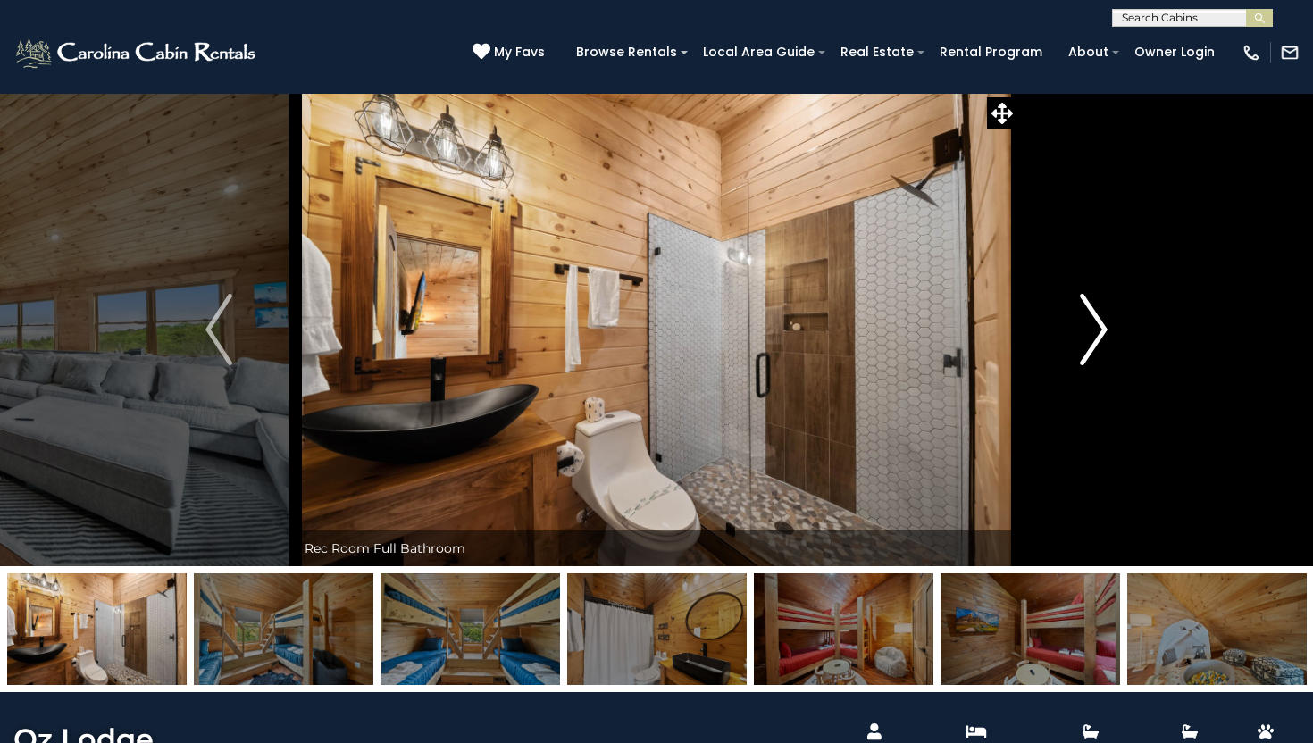
click at [1096, 332] on img "Next" at bounding box center [1094, 329] width 27 height 71
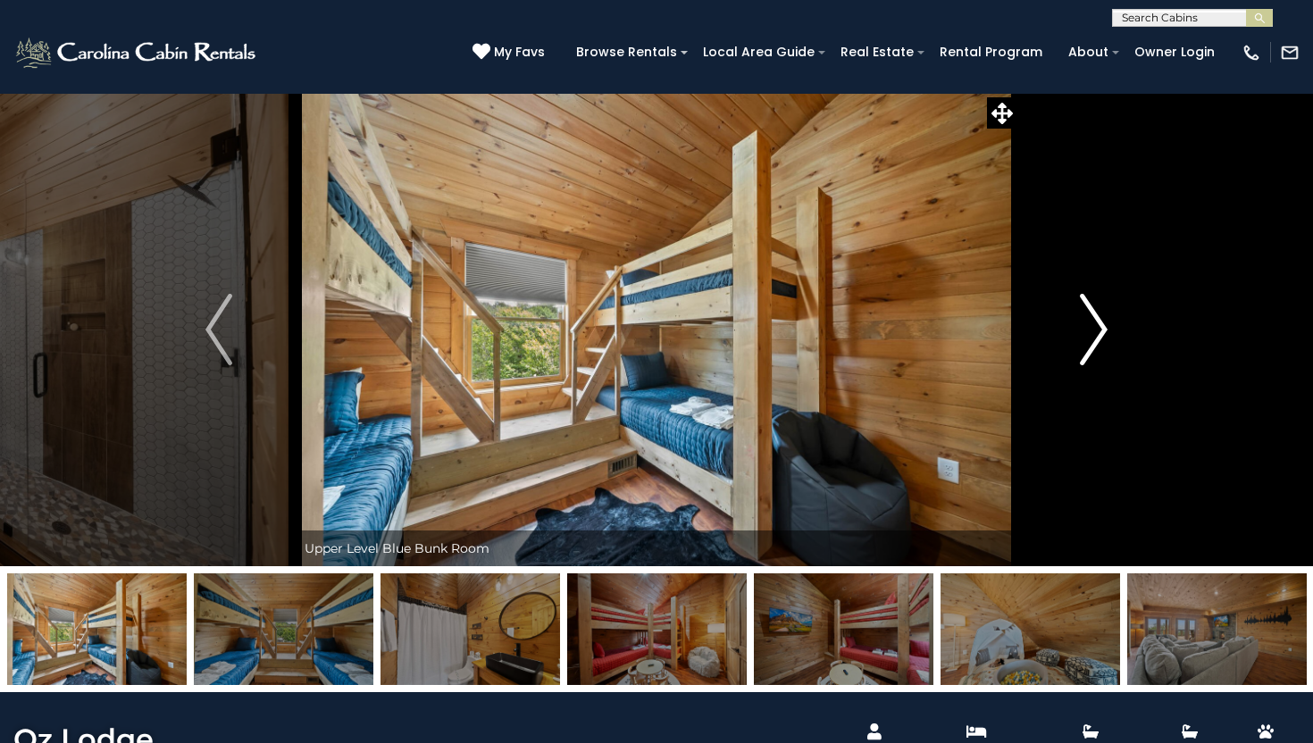
click at [1096, 332] on img "Next" at bounding box center [1094, 329] width 27 height 71
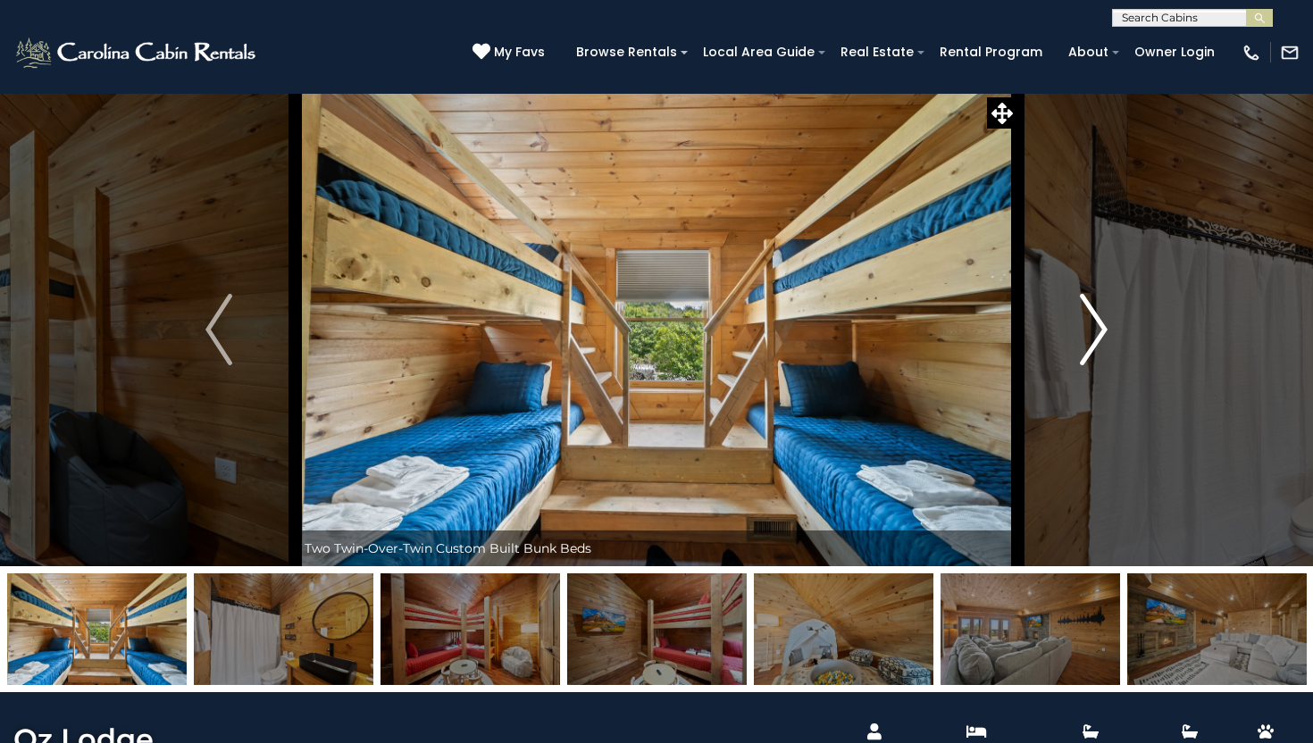
click at [1096, 332] on img "Next" at bounding box center [1094, 329] width 27 height 71
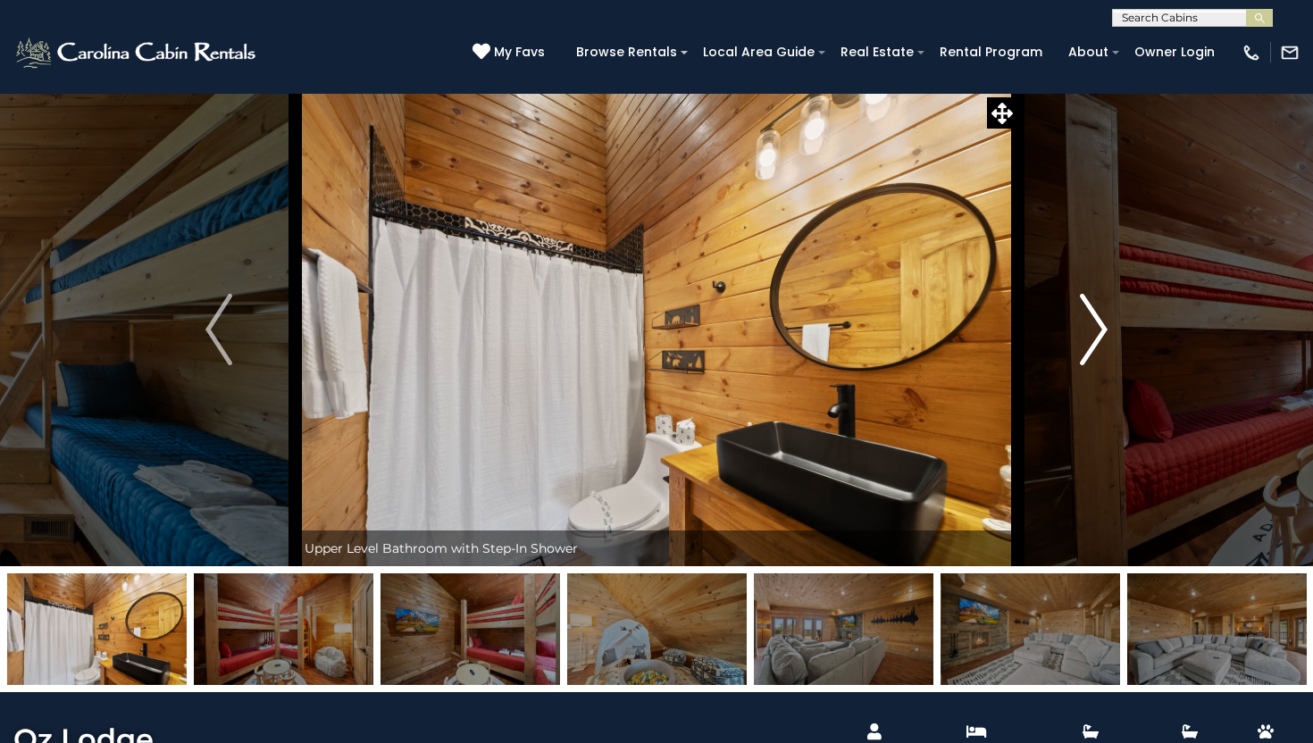
click at [1096, 332] on img "Next" at bounding box center [1094, 329] width 27 height 71
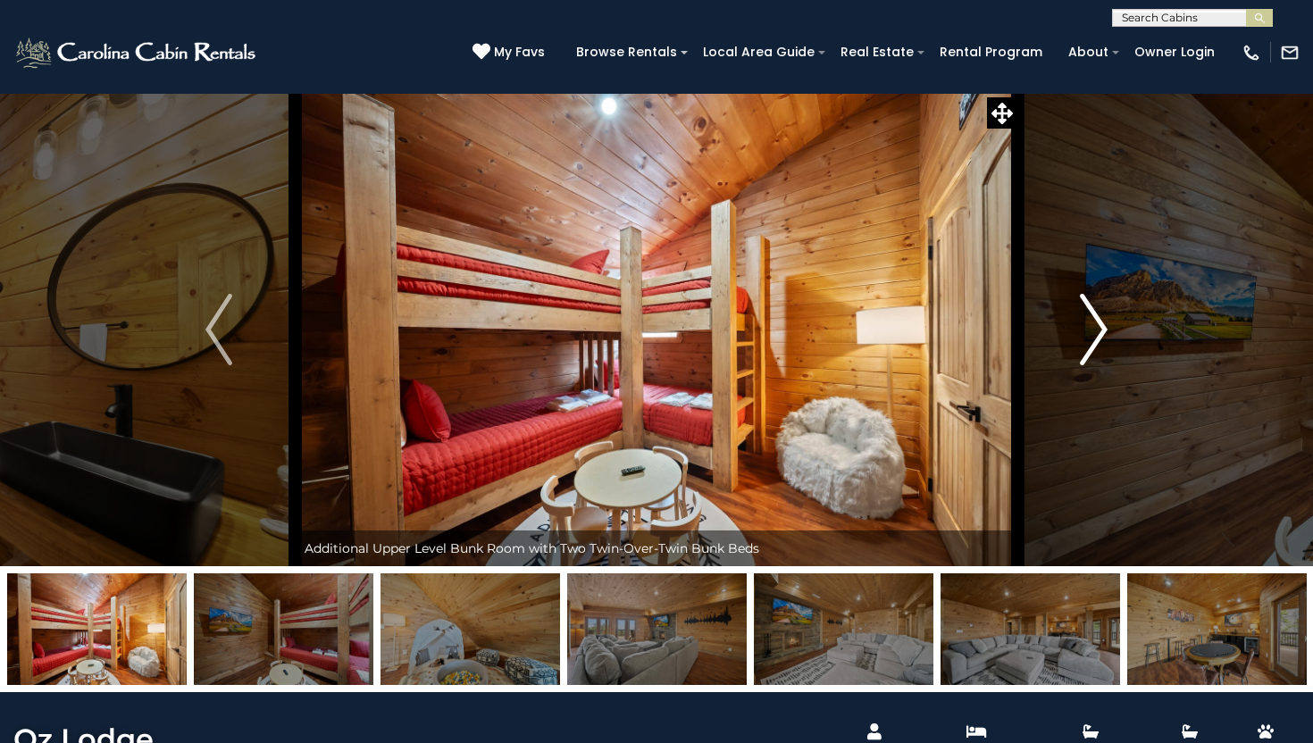
click at [1096, 332] on img "Next" at bounding box center [1094, 329] width 27 height 71
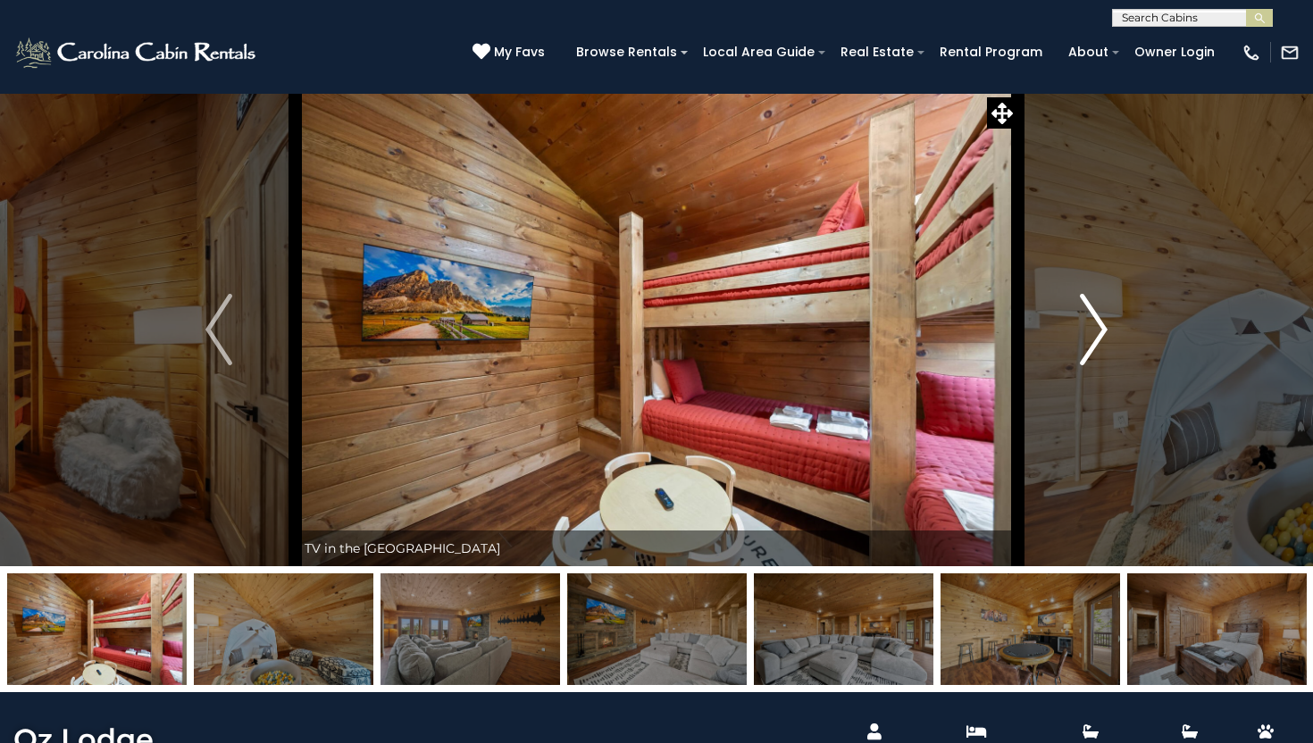
click at [1096, 332] on img "Next" at bounding box center [1094, 329] width 27 height 71
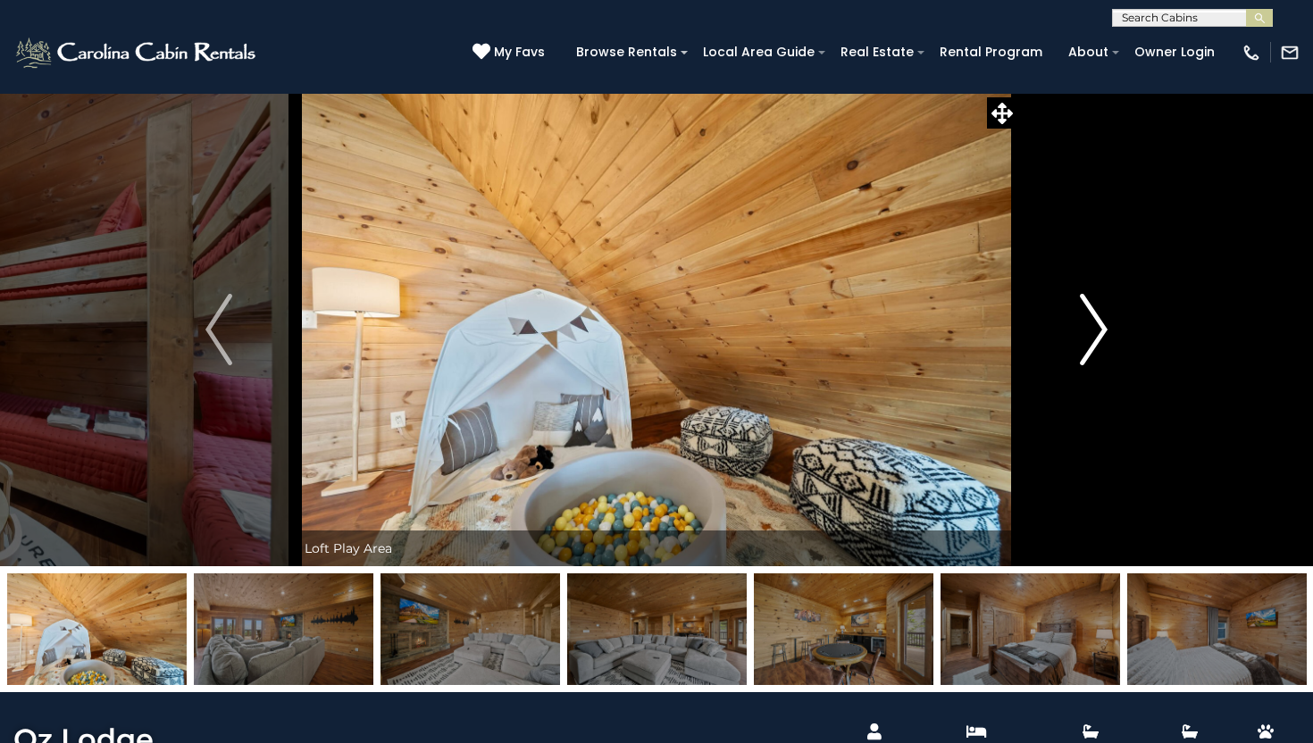
click at [1096, 332] on img "Next" at bounding box center [1094, 329] width 27 height 71
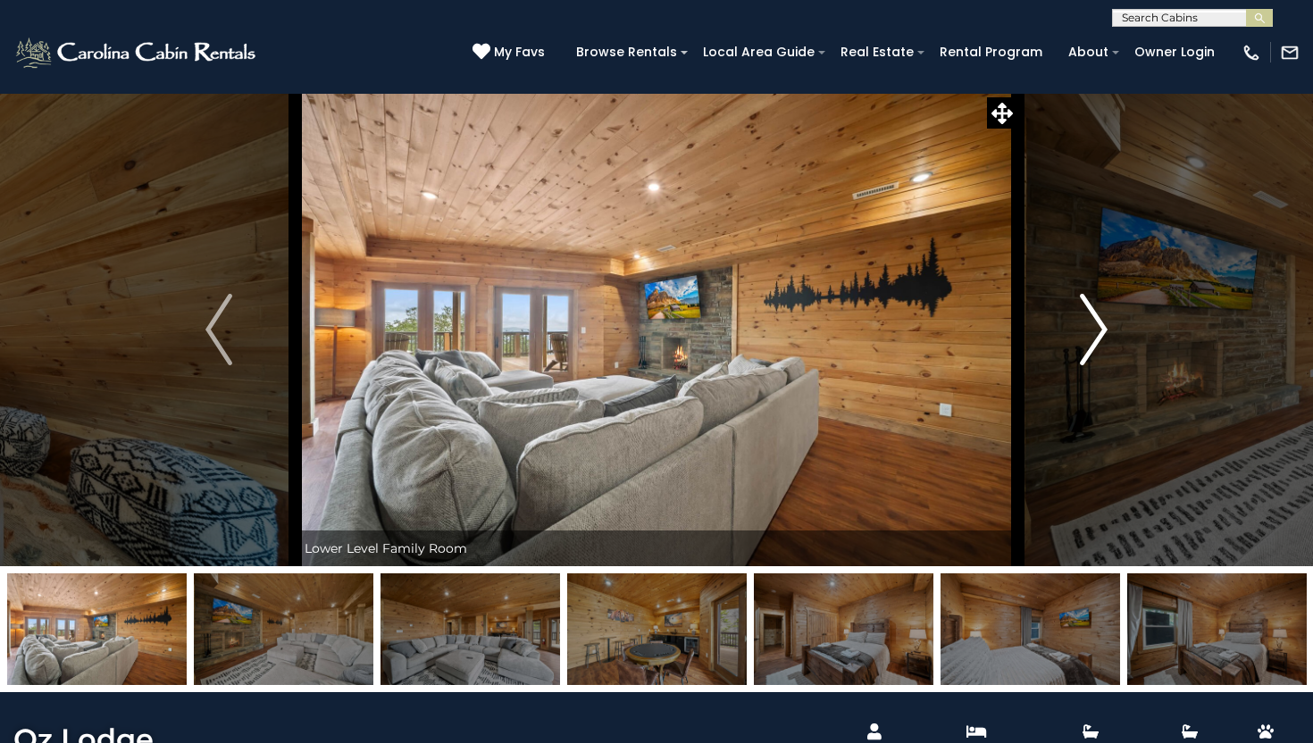
click at [1096, 332] on img "Next" at bounding box center [1094, 329] width 27 height 71
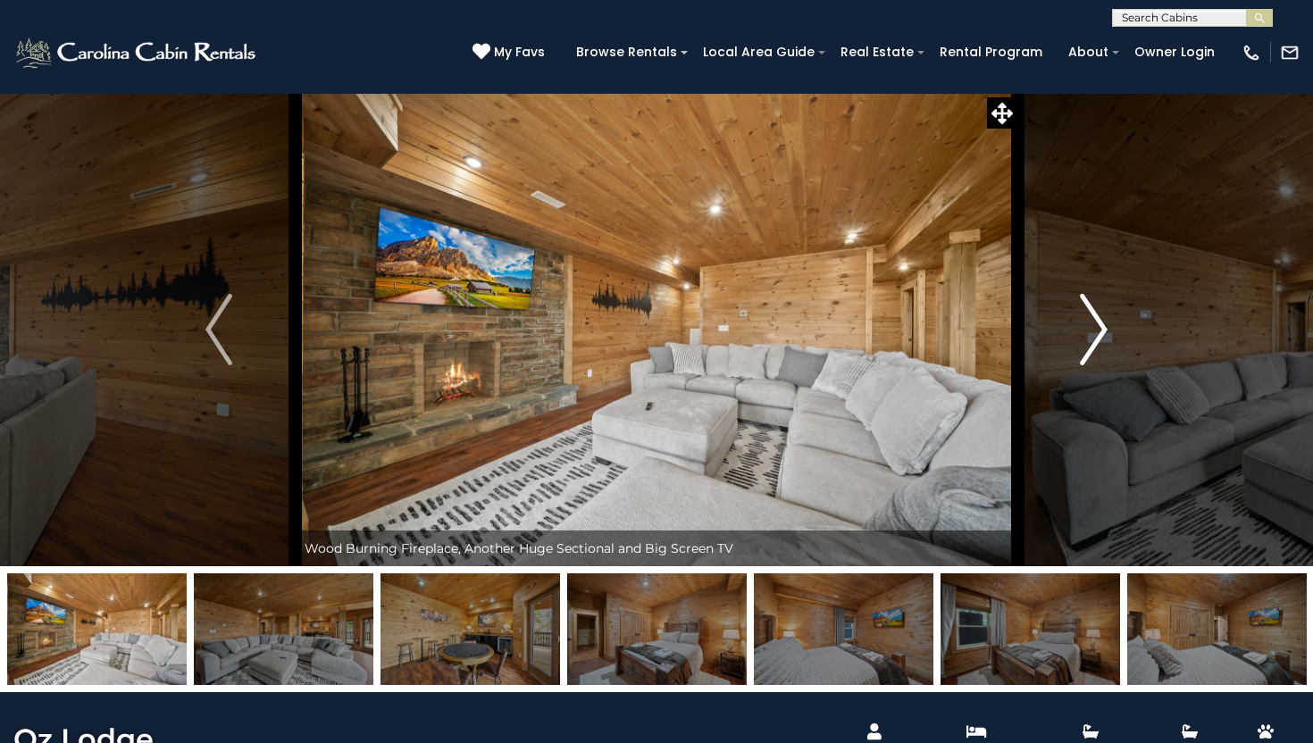
click at [1096, 332] on img "Next" at bounding box center [1094, 329] width 27 height 71
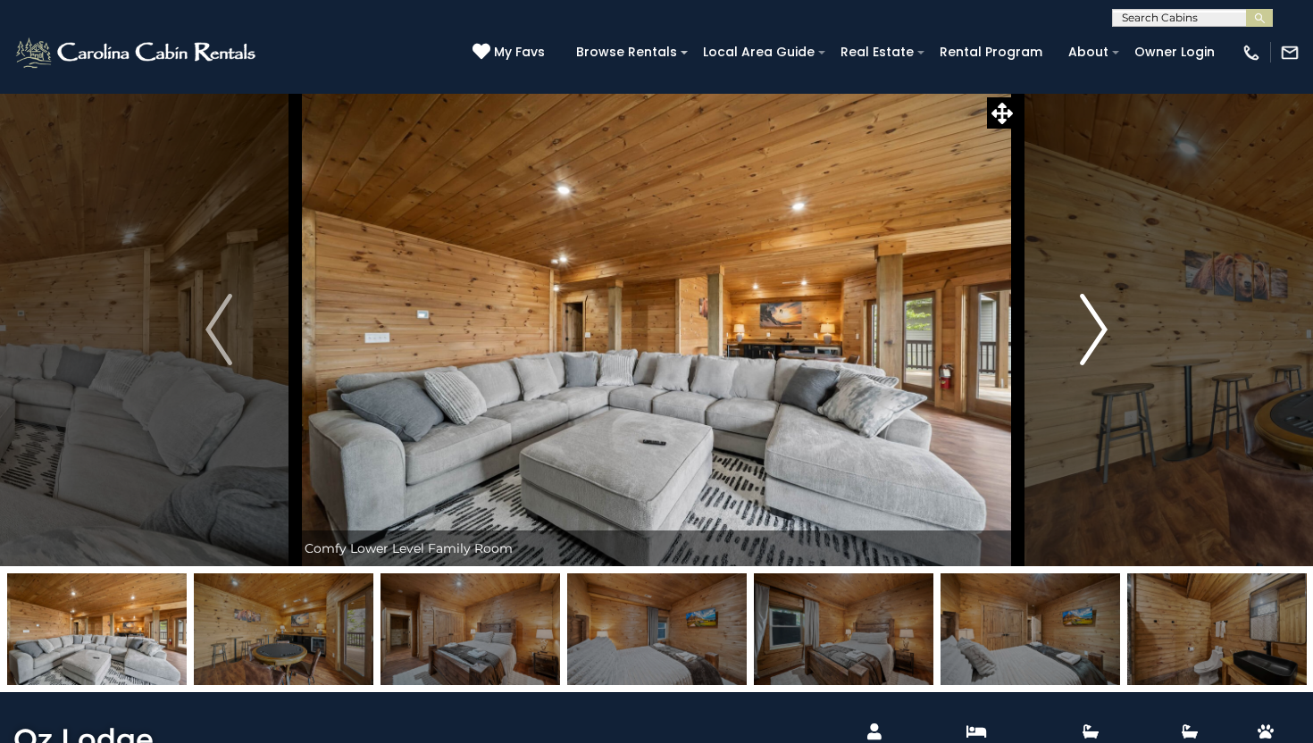
click at [1096, 332] on img "Next" at bounding box center [1094, 329] width 27 height 71
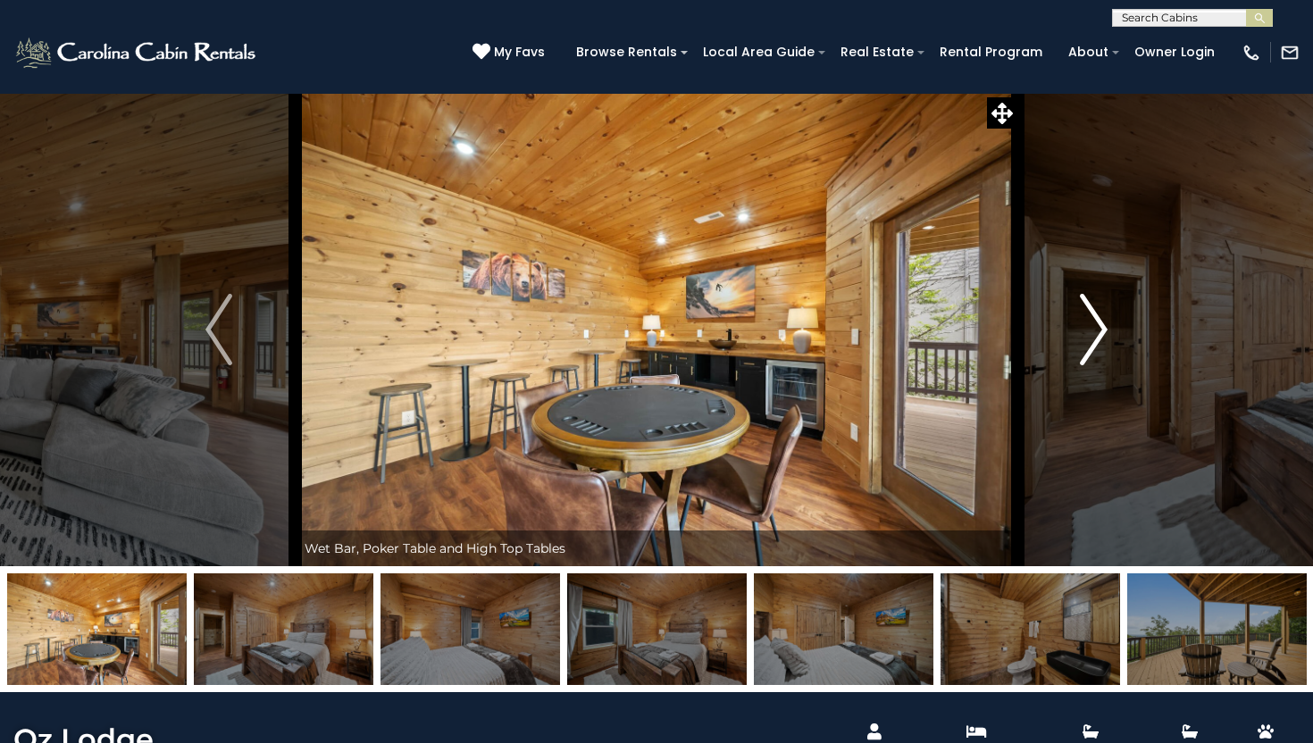
click at [1096, 332] on img "Next" at bounding box center [1094, 329] width 27 height 71
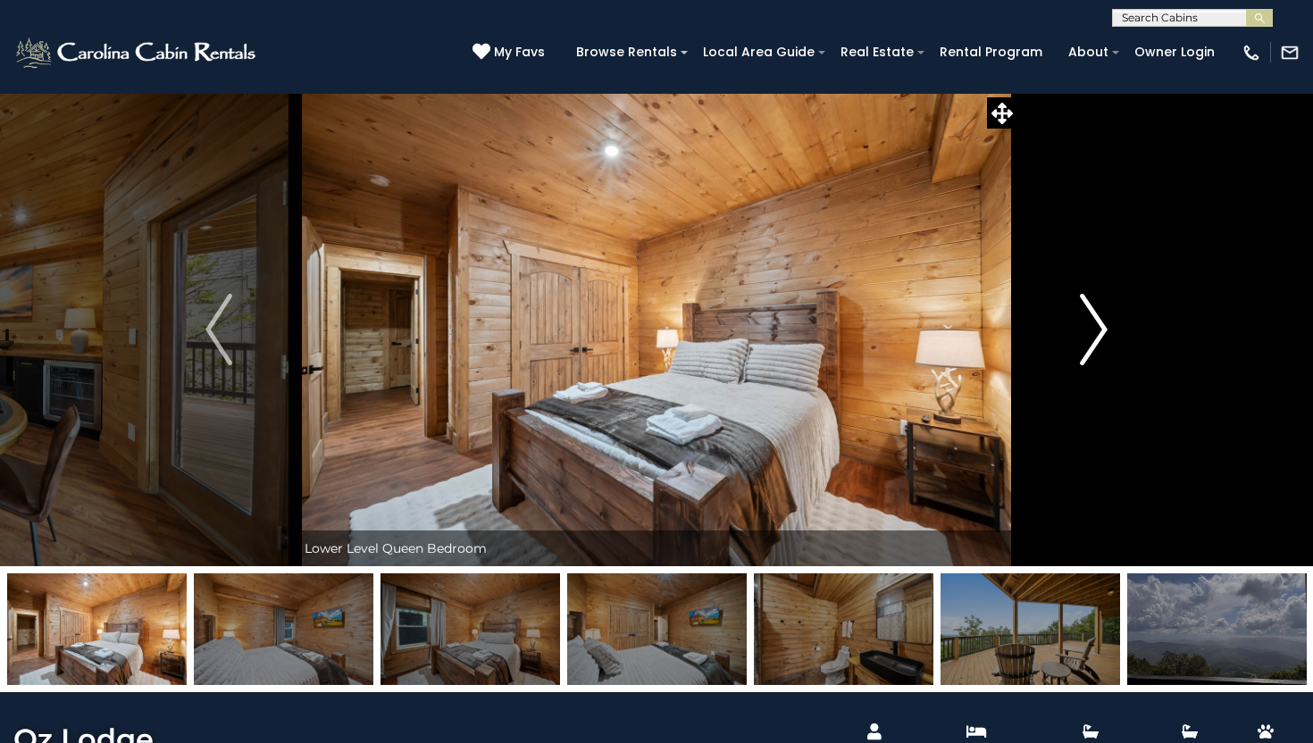
click at [1096, 332] on img "Next" at bounding box center [1094, 329] width 27 height 71
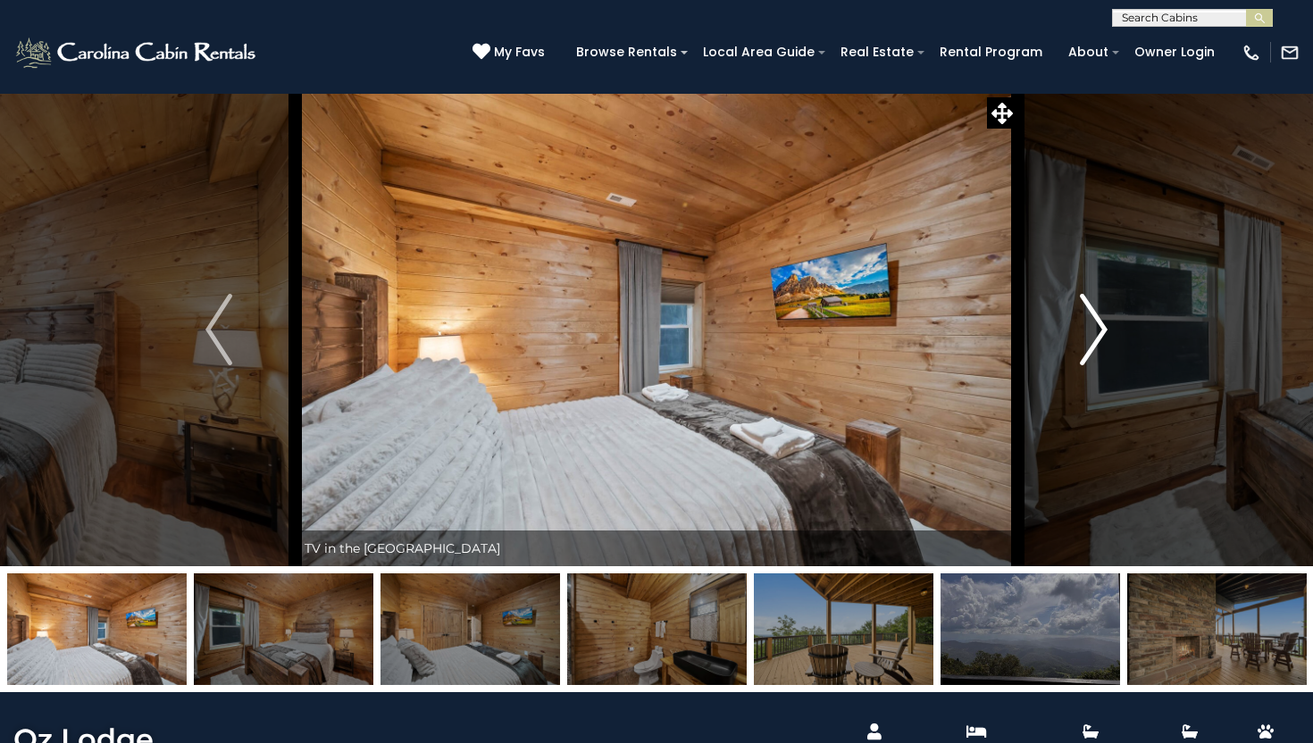
click at [1096, 332] on img "Next" at bounding box center [1094, 329] width 27 height 71
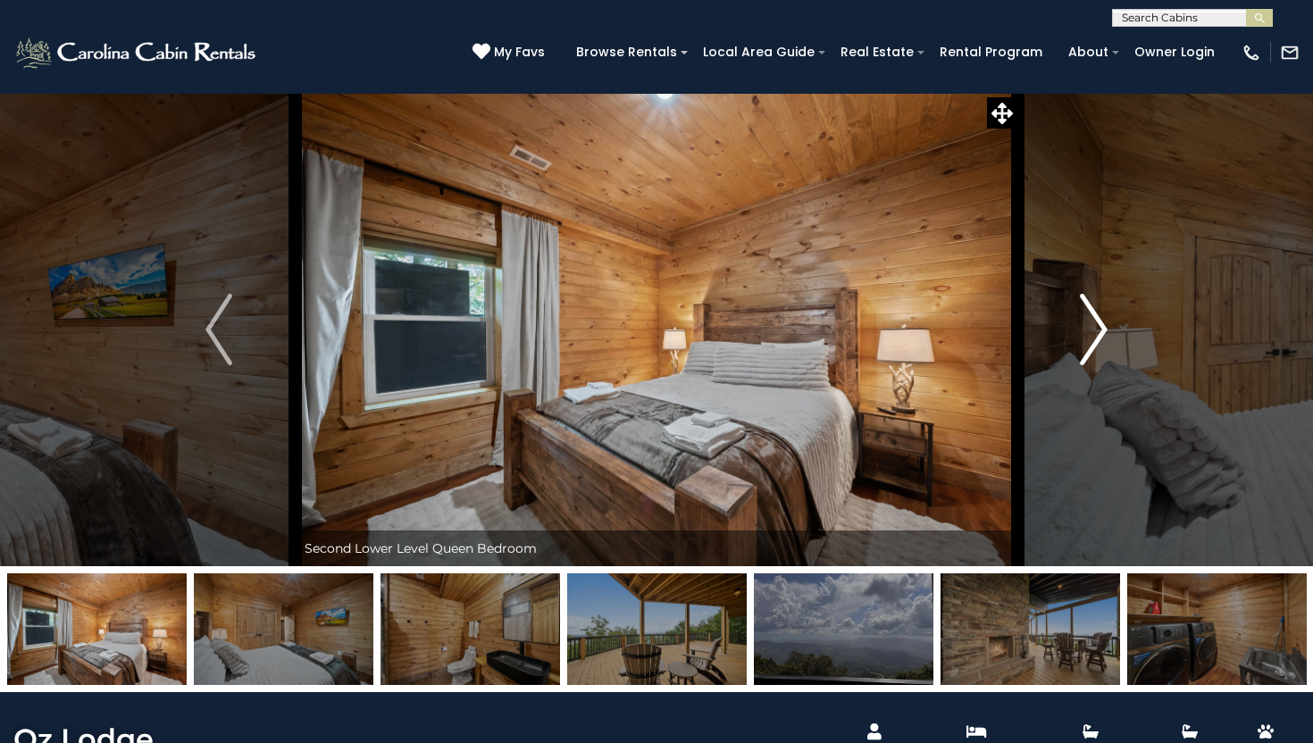
click at [1096, 332] on img "Next" at bounding box center [1094, 329] width 27 height 71
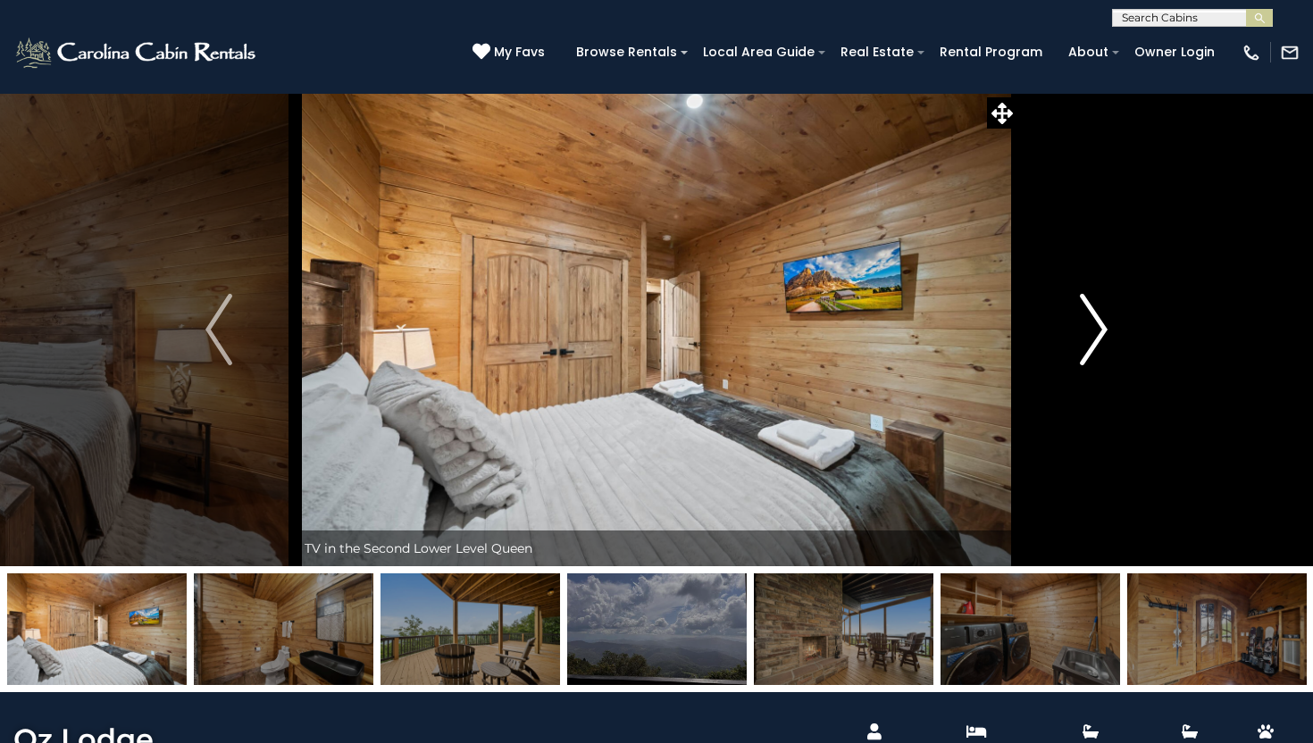
click at [1096, 332] on img "Next" at bounding box center [1094, 329] width 27 height 71
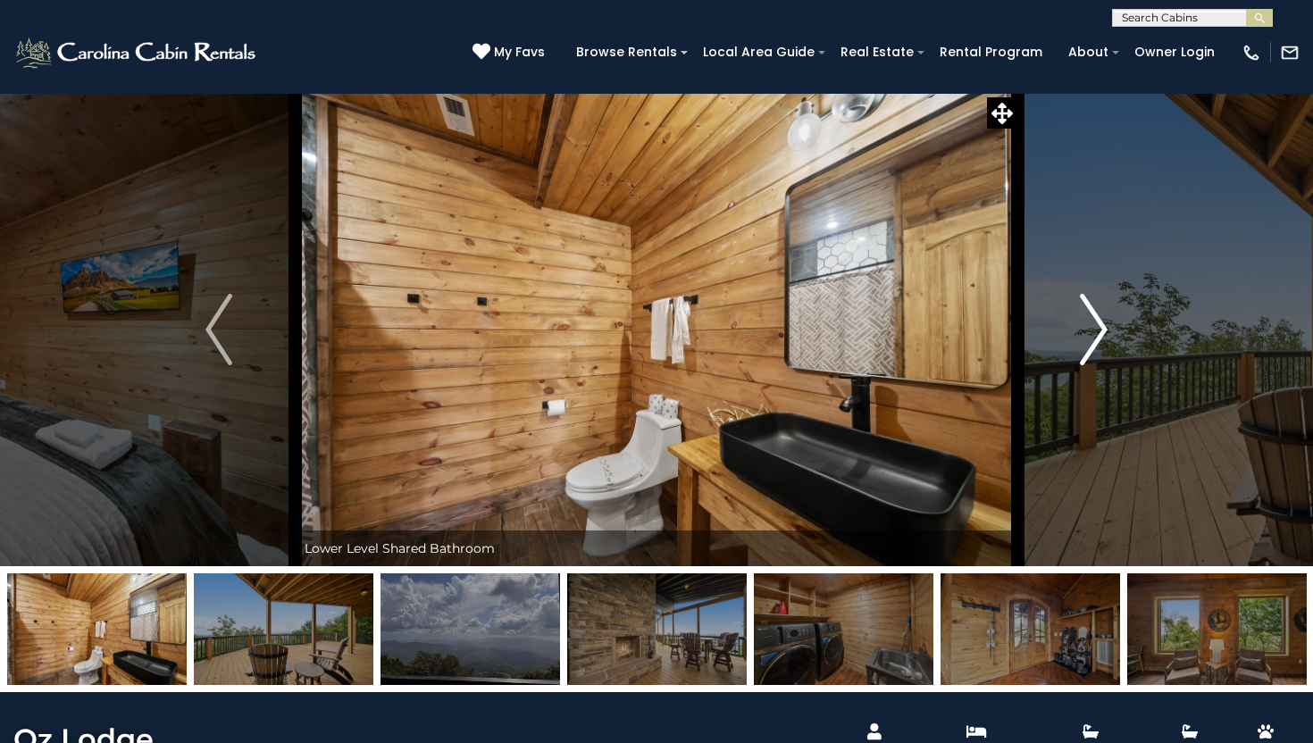
click at [1096, 332] on img "Next" at bounding box center [1094, 329] width 27 height 71
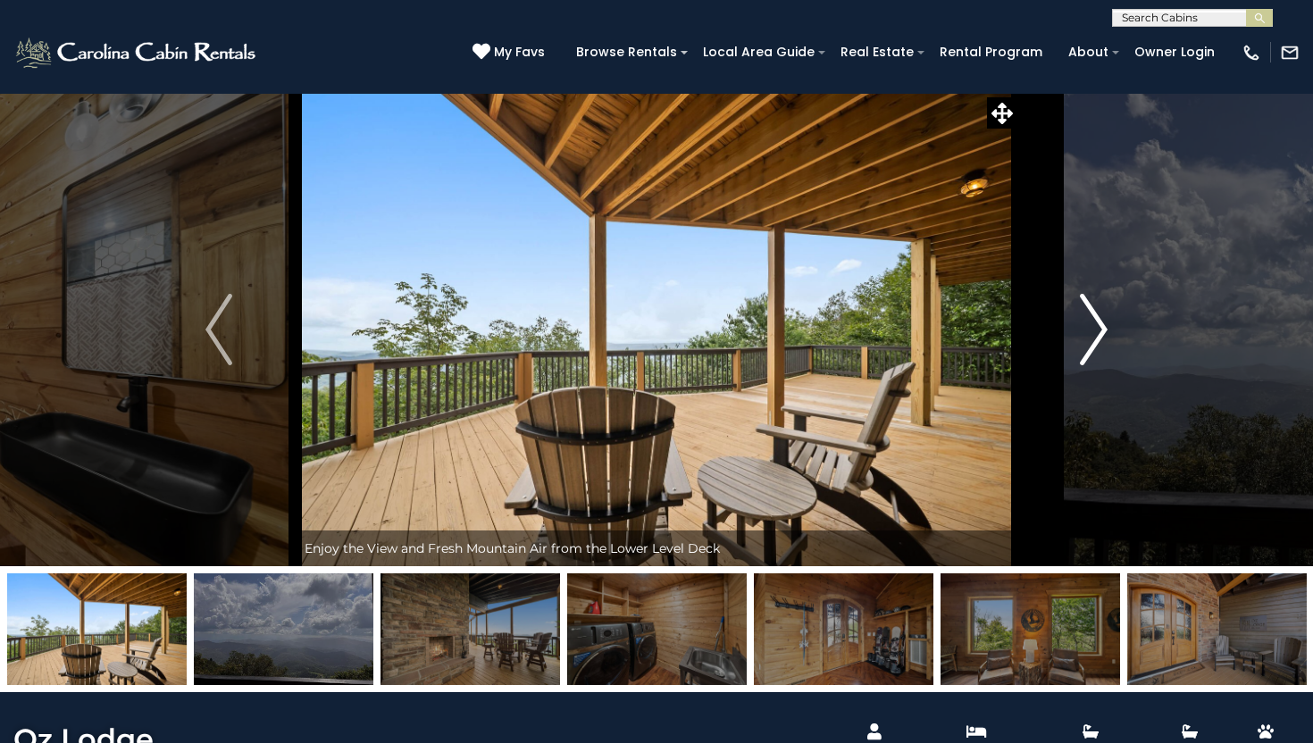
click at [1096, 332] on img "Next" at bounding box center [1094, 329] width 27 height 71
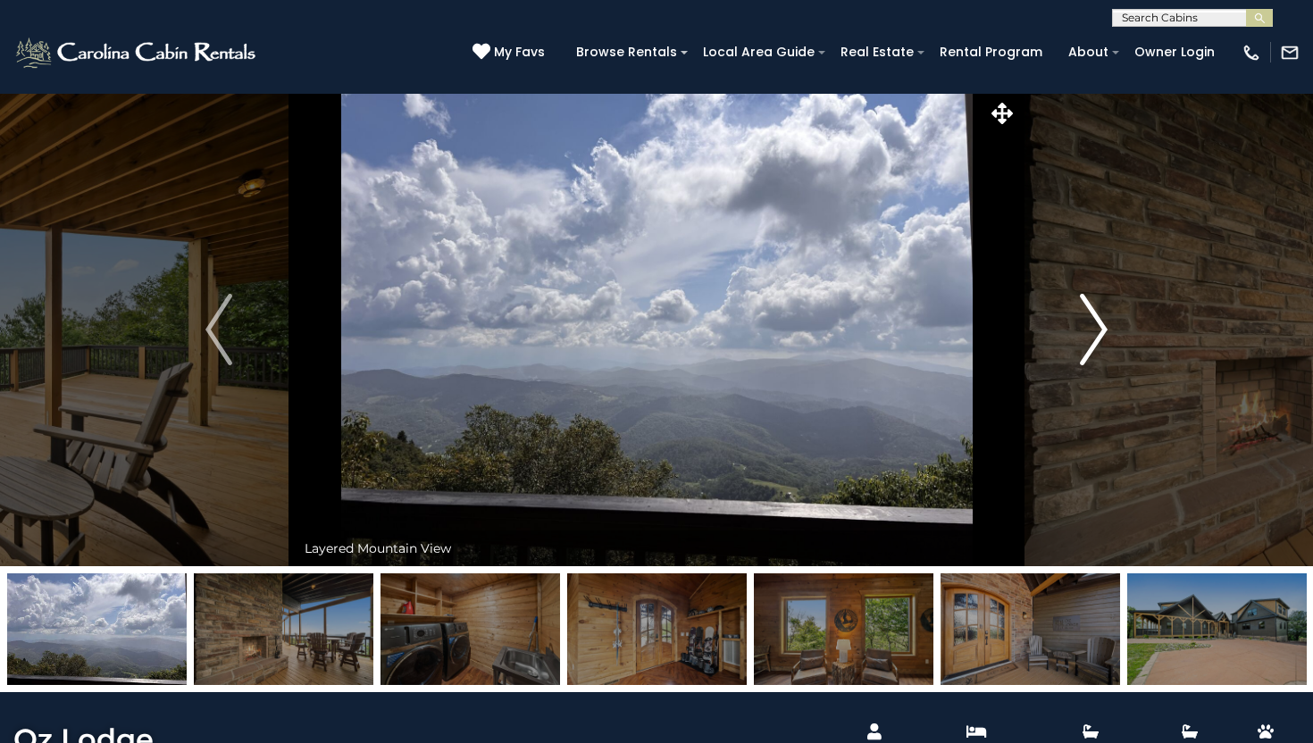
click at [1096, 332] on img "Next" at bounding box center [1094, 329] width 27 height 71
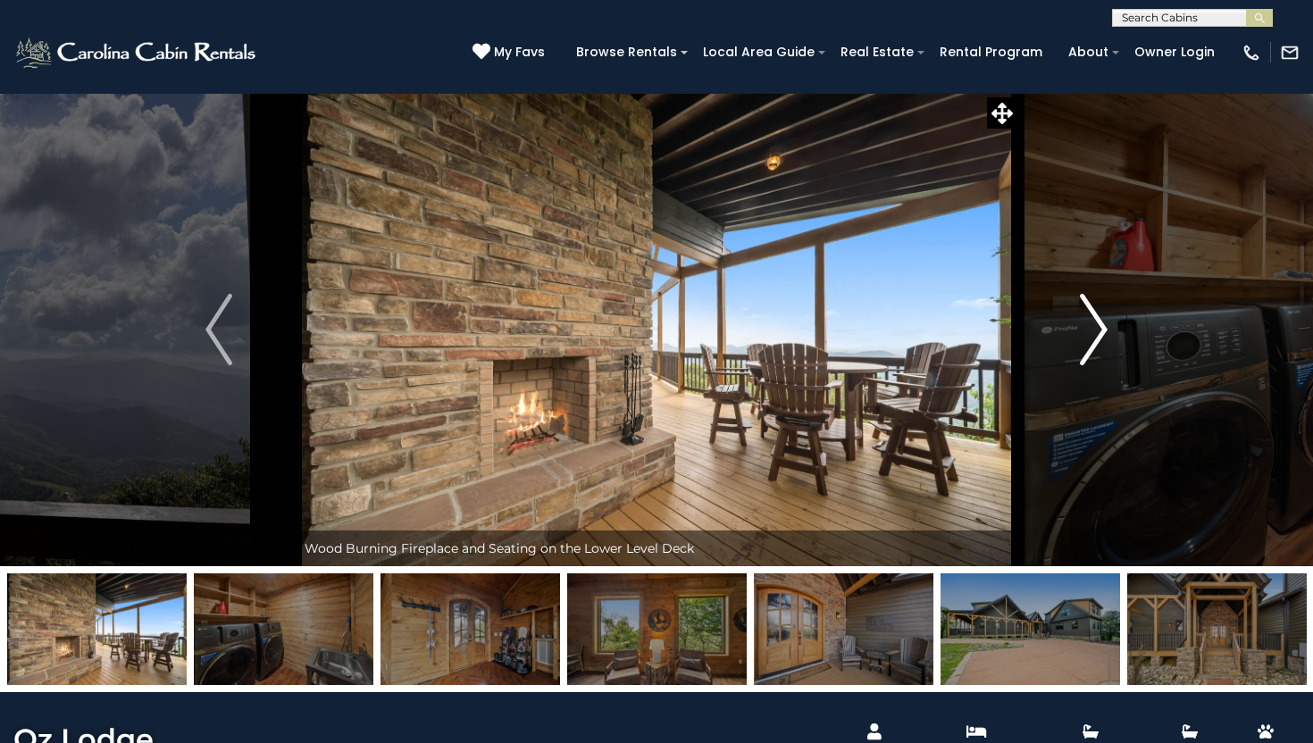
click at [1096, 332] on img "Next" at bounding box center [1094, 329] width 27 height 71
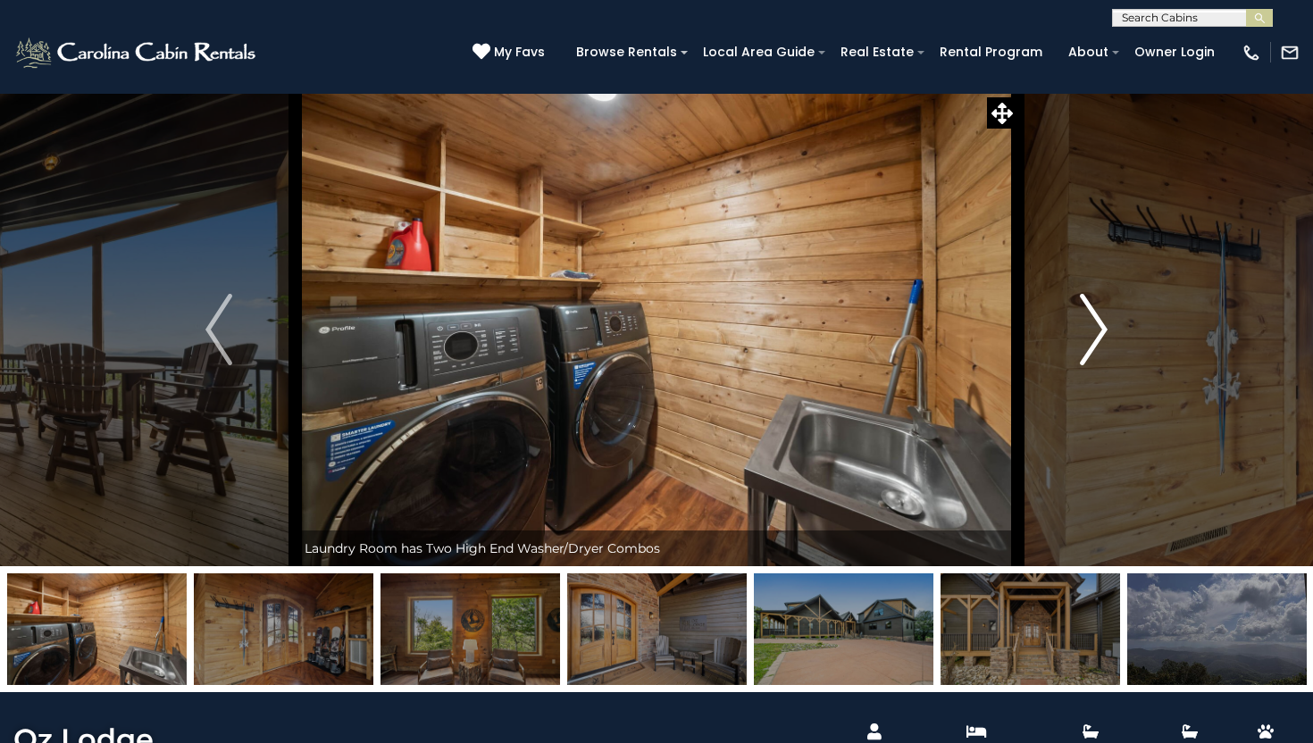
click at [1096, 332] on img "Next" at bounding box center [1094, 329] width 27 height 71
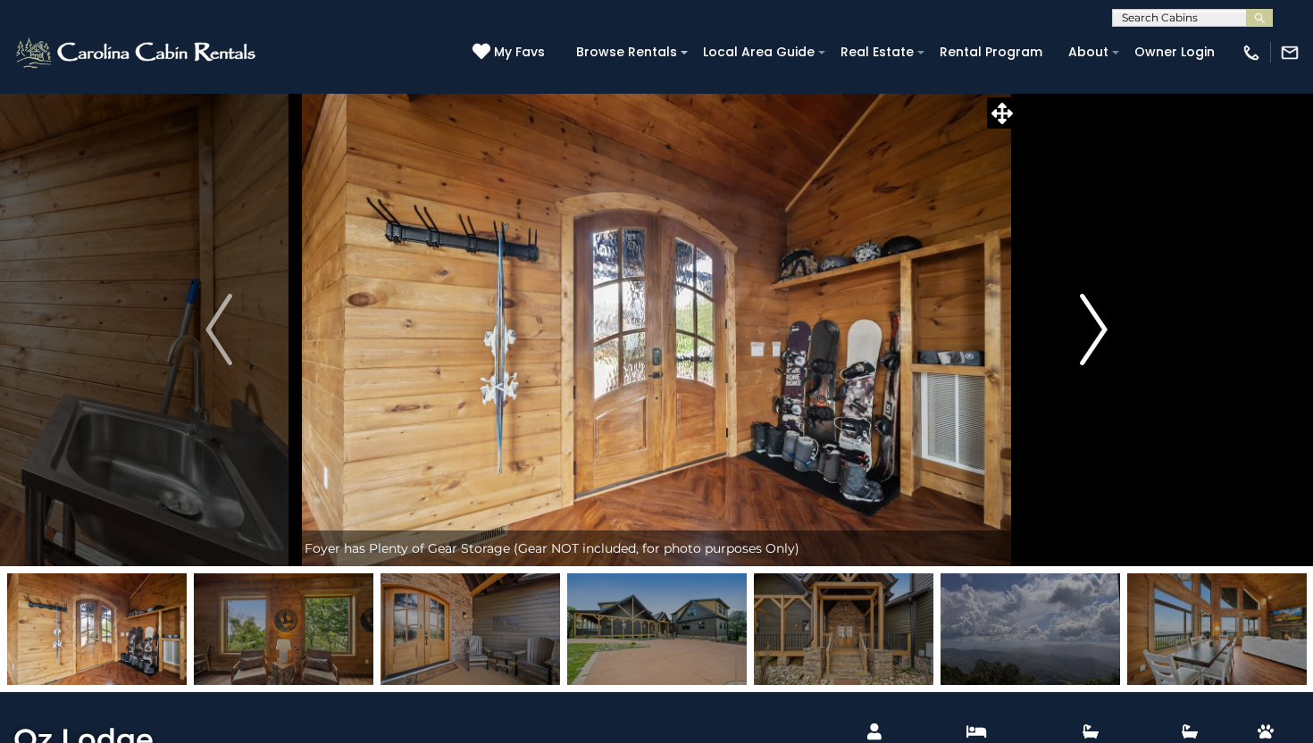
click at [1096, 332] on img "Next" at bounding box center [1094, 329] width 27 height 71
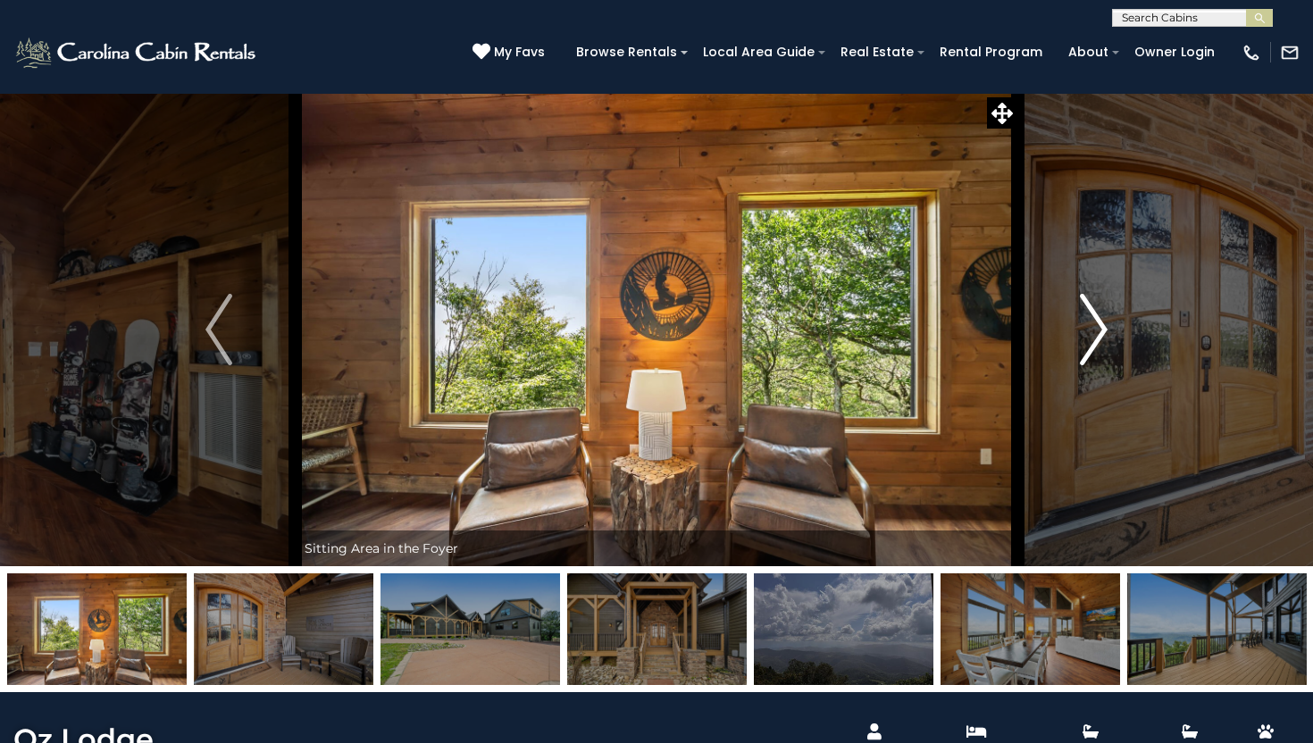
click at [1096, 332] on img "Next" at bounding box center [1094, 329] width 27 height 71
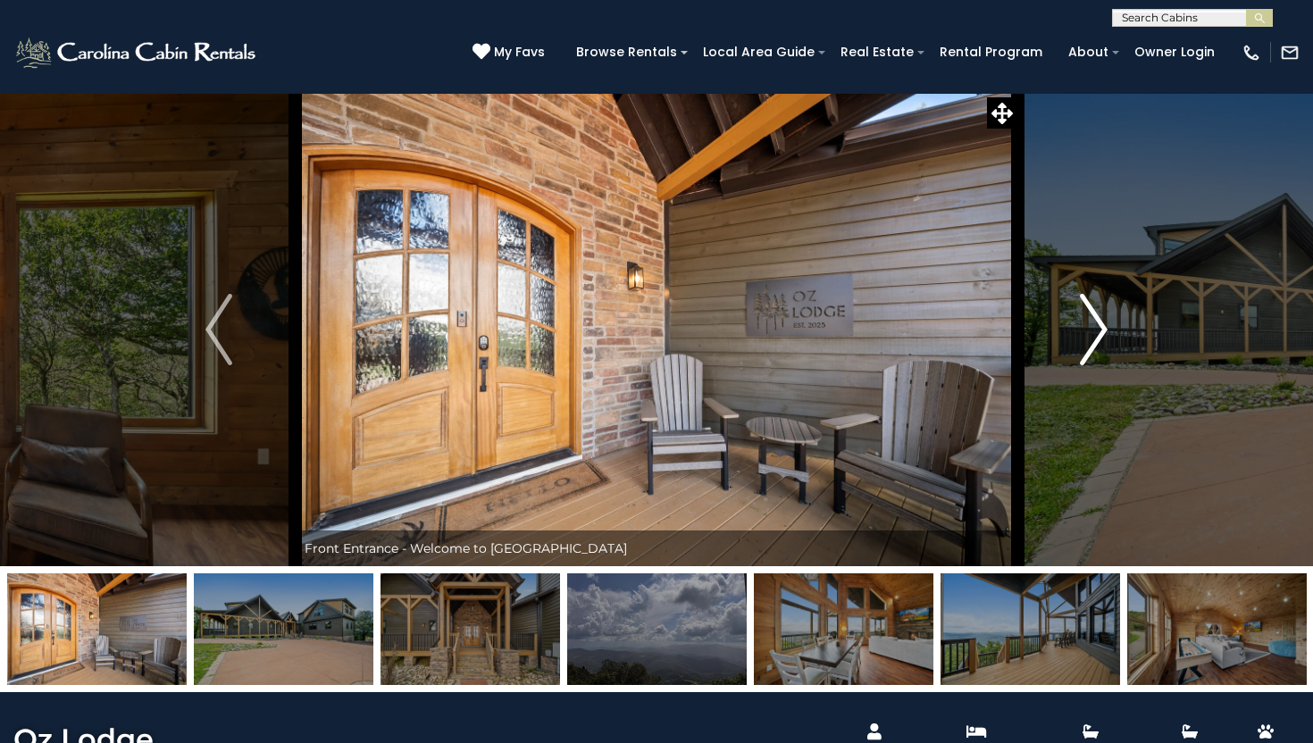
click at [1096, 332] on img "Next" at bounding box center [1094, 329] width 27 height 71
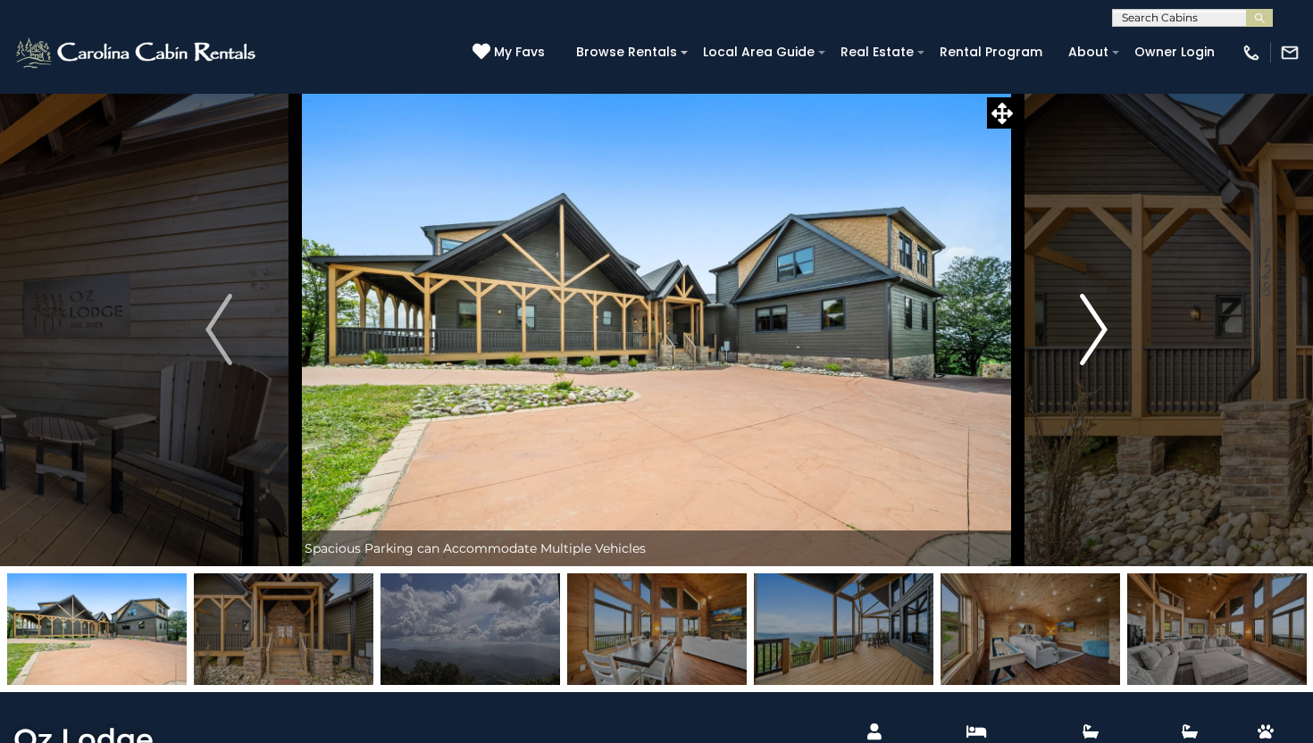
click at [1096, 332] on img "Next" at bounding box center [1094, 329] width 27 height 71
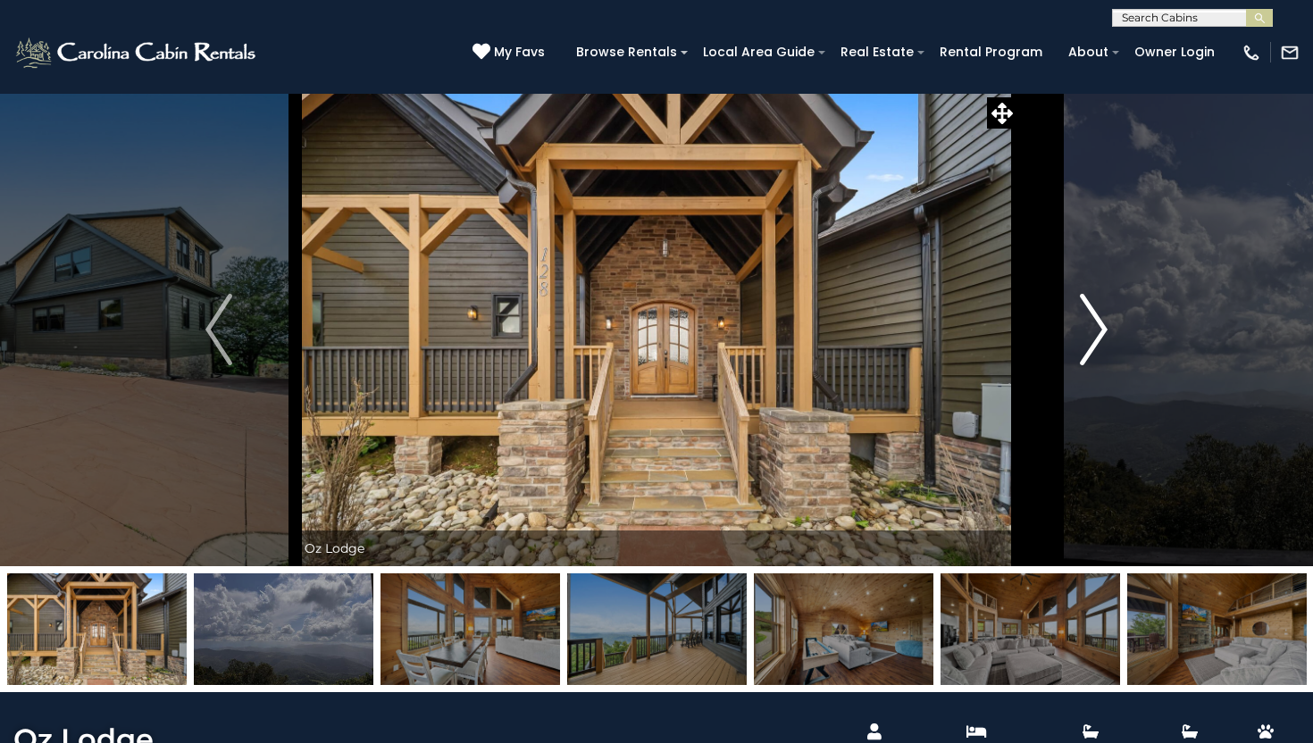
click at [1096, 332] on img "Next" at bounding box center [1094, 329] width 27 height 71
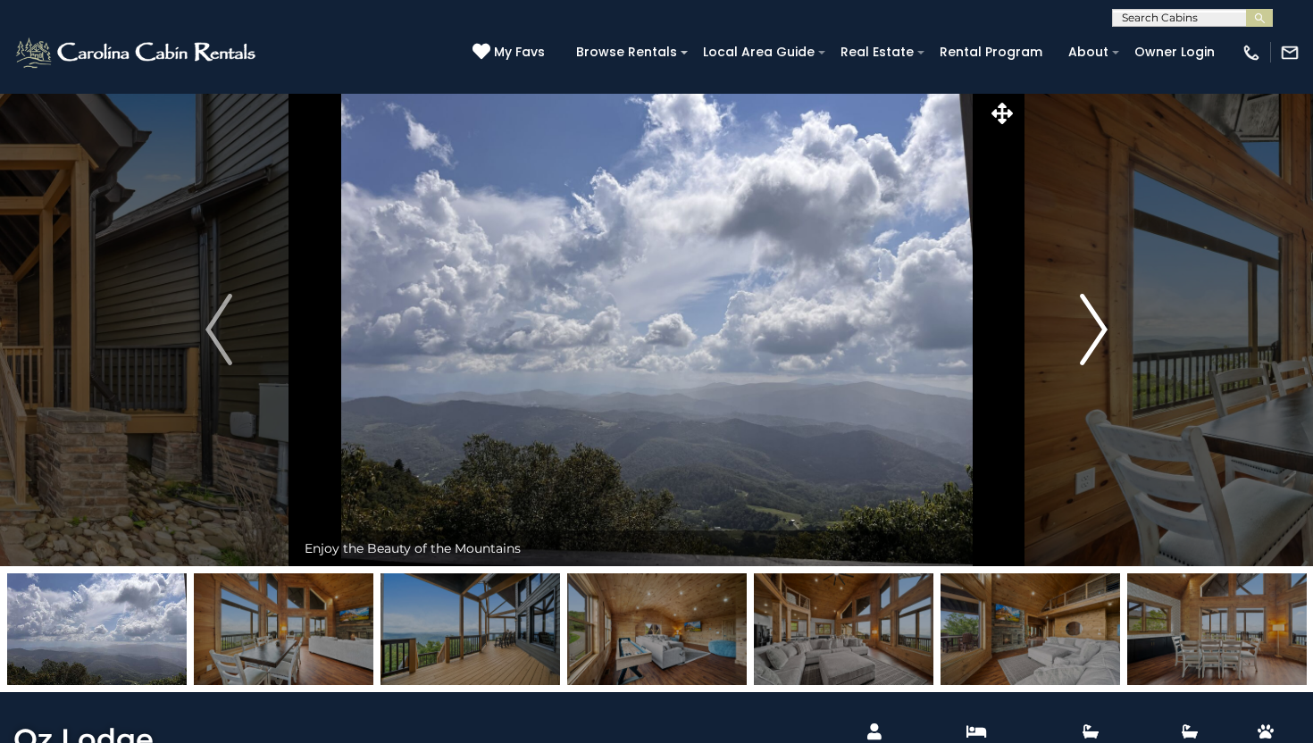
click at [1096, 332] on img "Next" at bounding box center [1094, 329] width 27 height 71
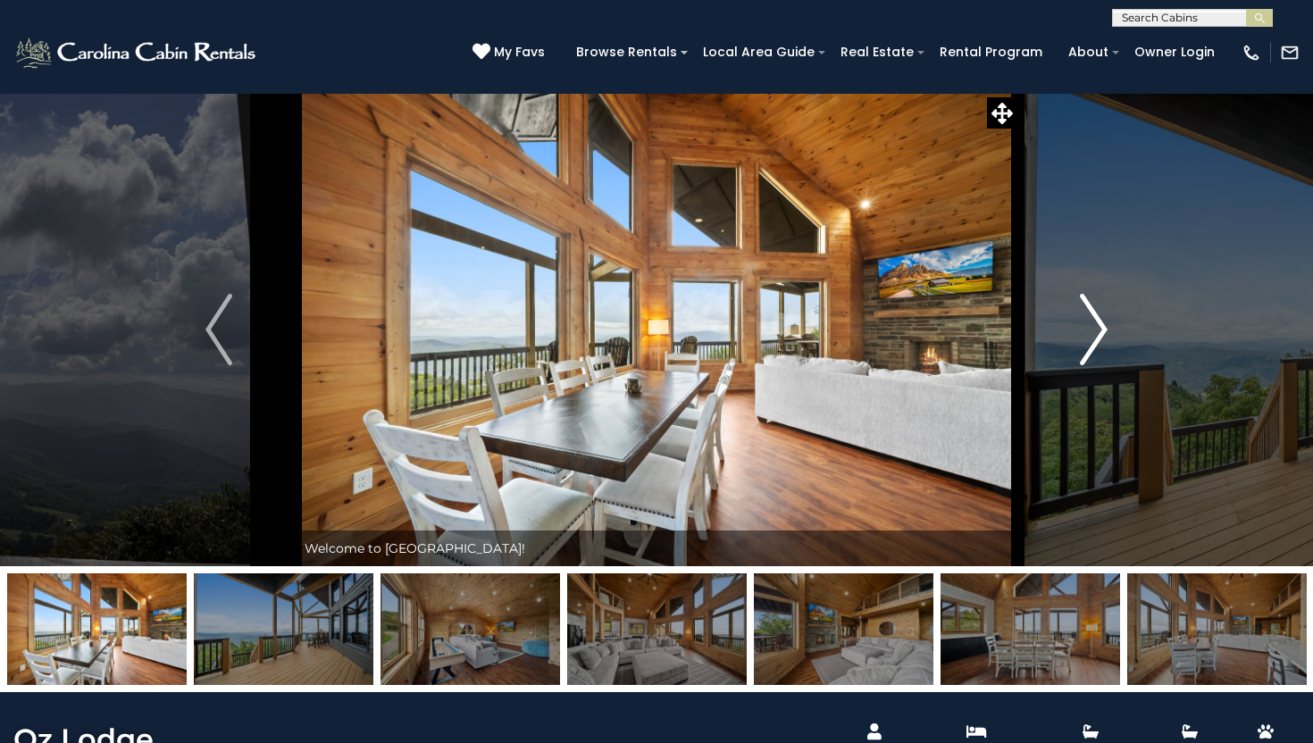
click at [1096, 332] on img "Next" at bounding box center [1094, 329] width 27 height 71
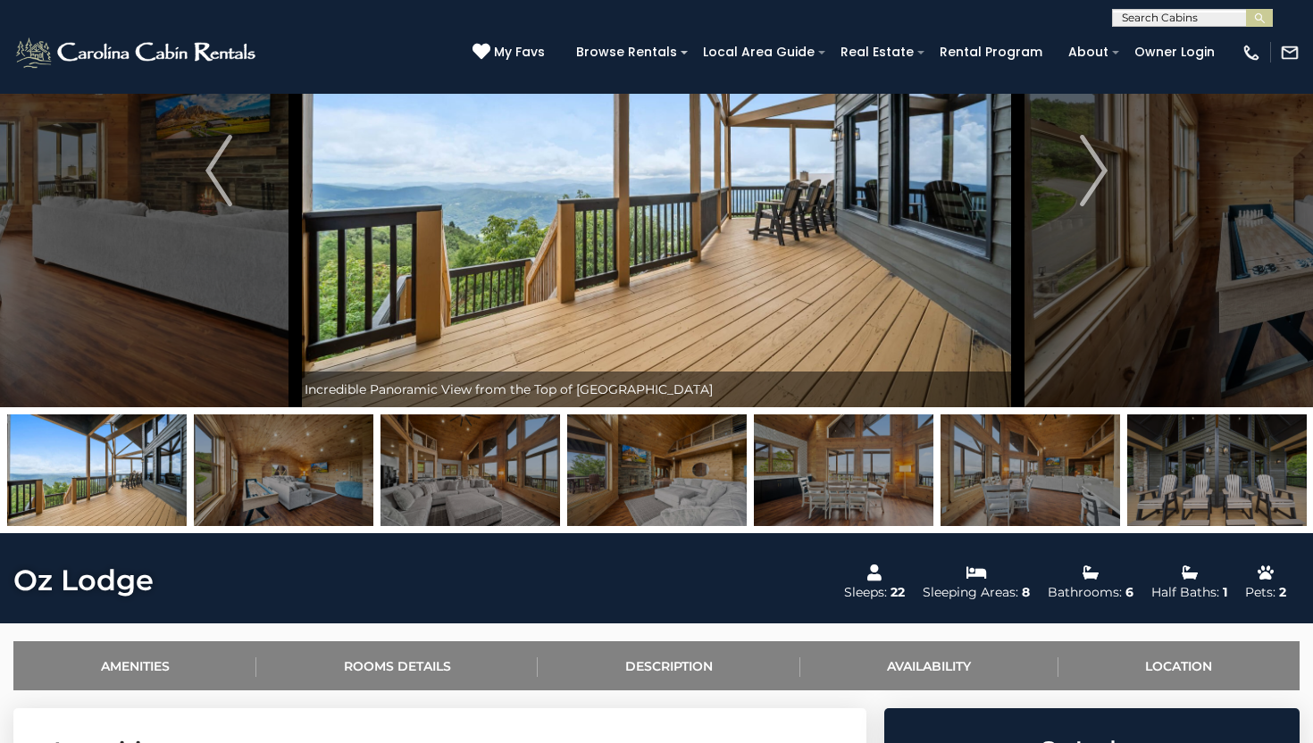
scroll to position [165, 0]
